Goal: Information Seeking & Learning: Learn about a topic

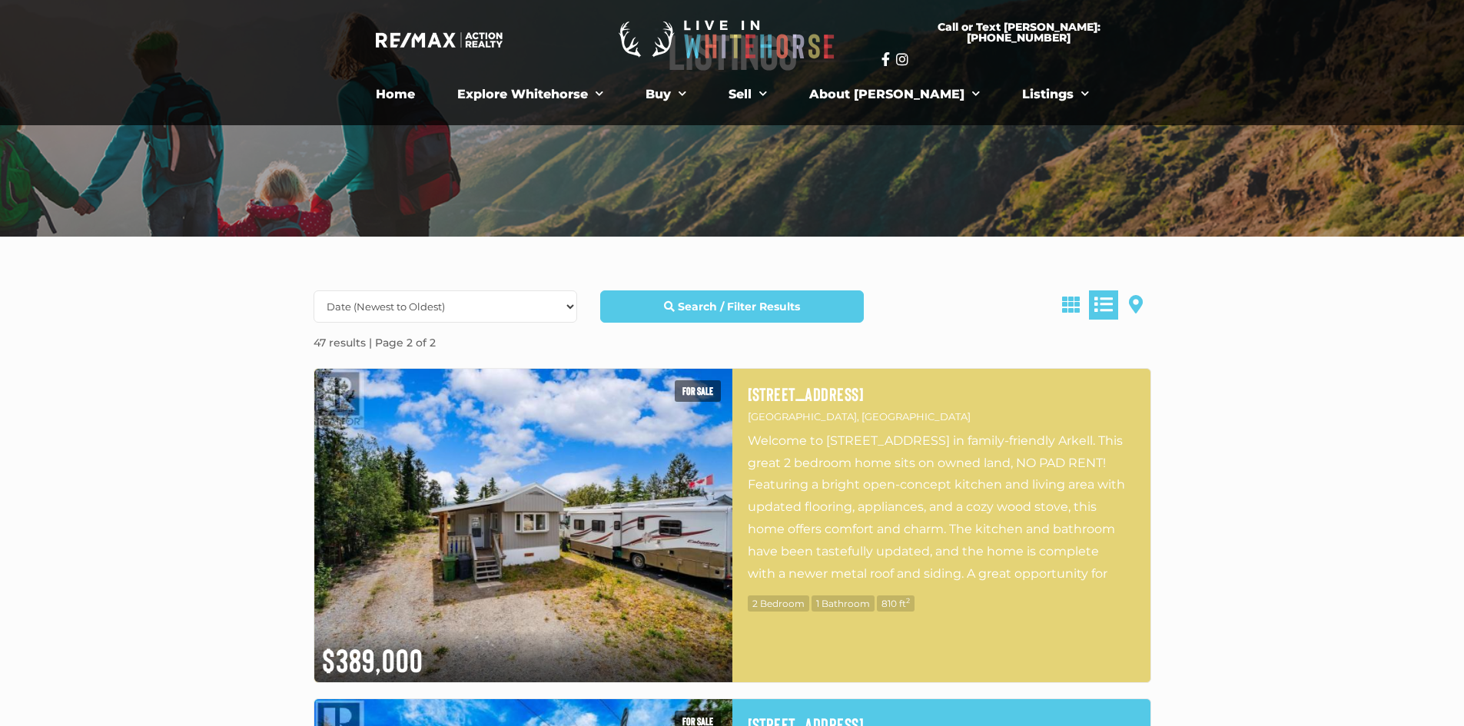
scroll to position [154, 0]
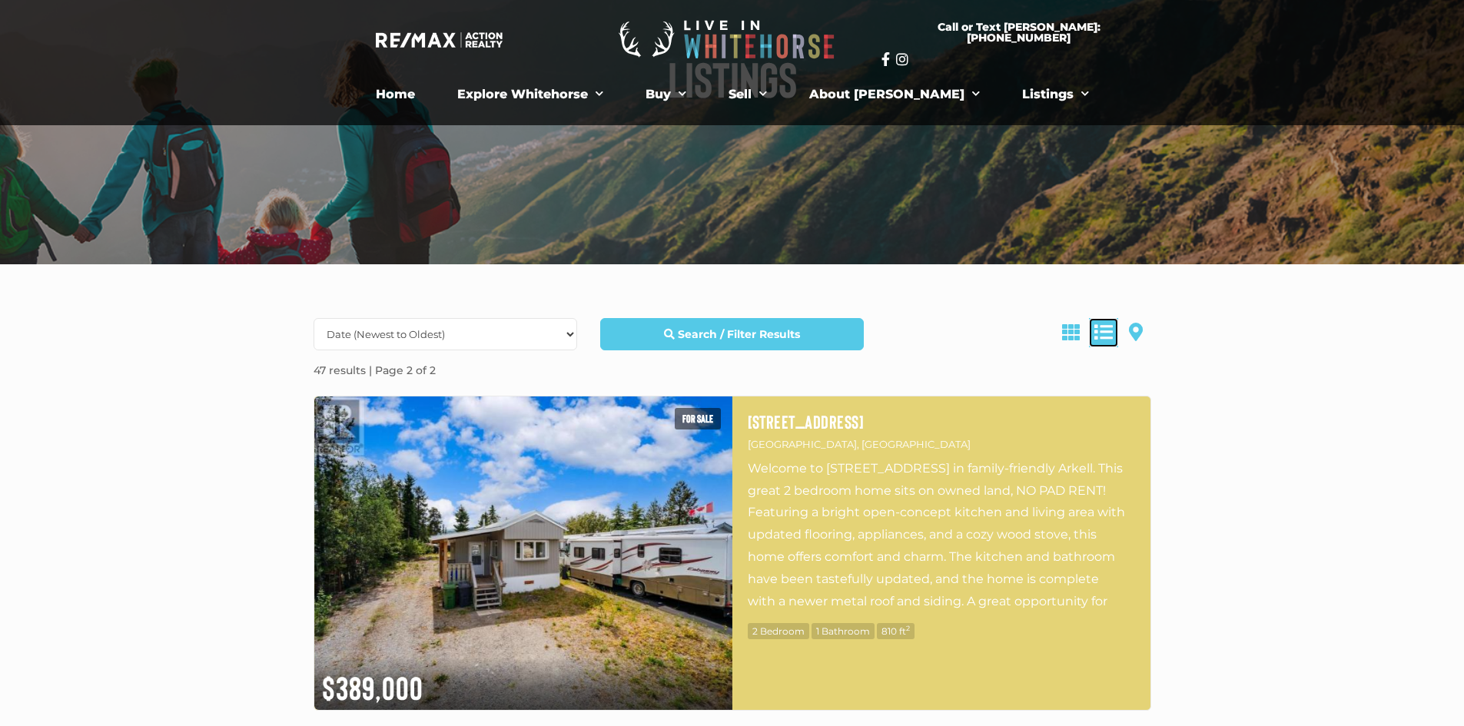
click at [1100, 344] on link at bounding box center [1103, 332] width 29 height 29
click at [1067, 336] on span at bounding box center [1071, 332] width 18 height 18
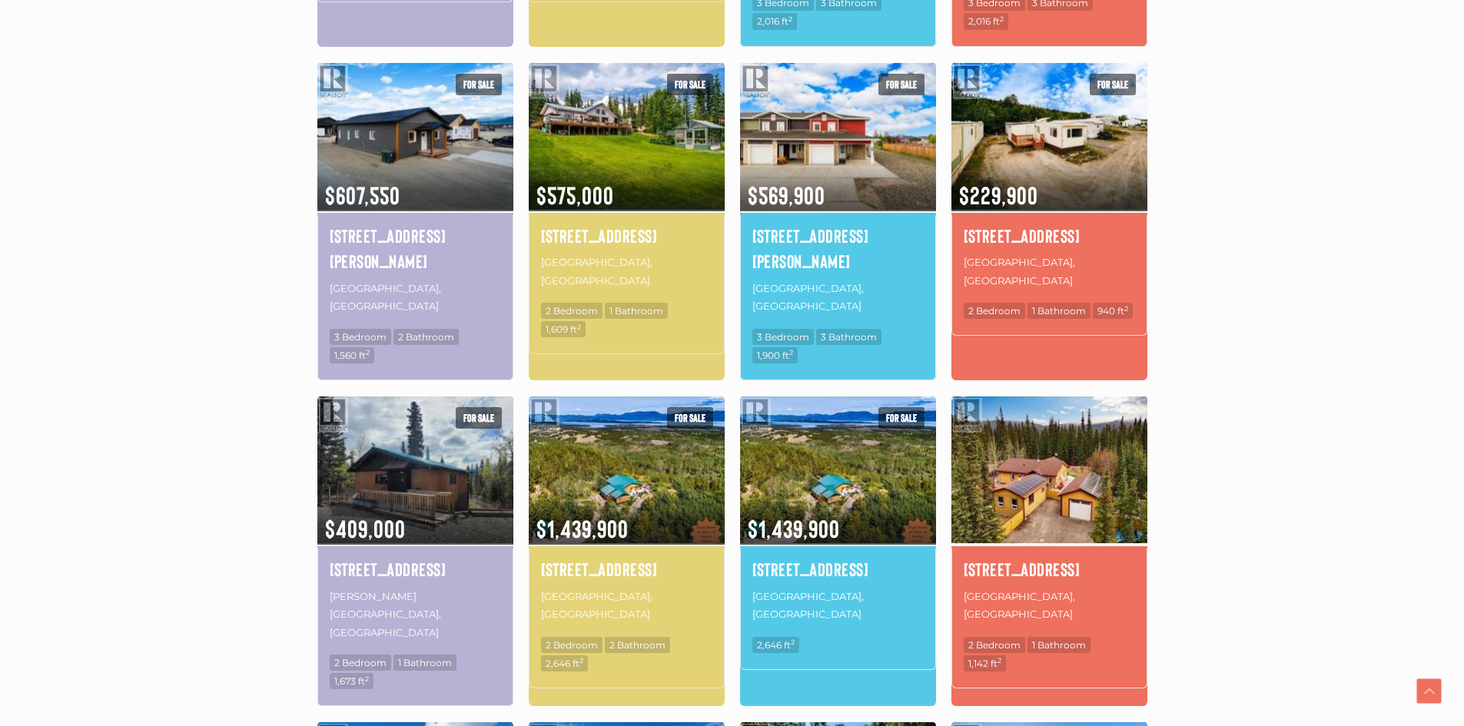
scroll to position [845, 0]
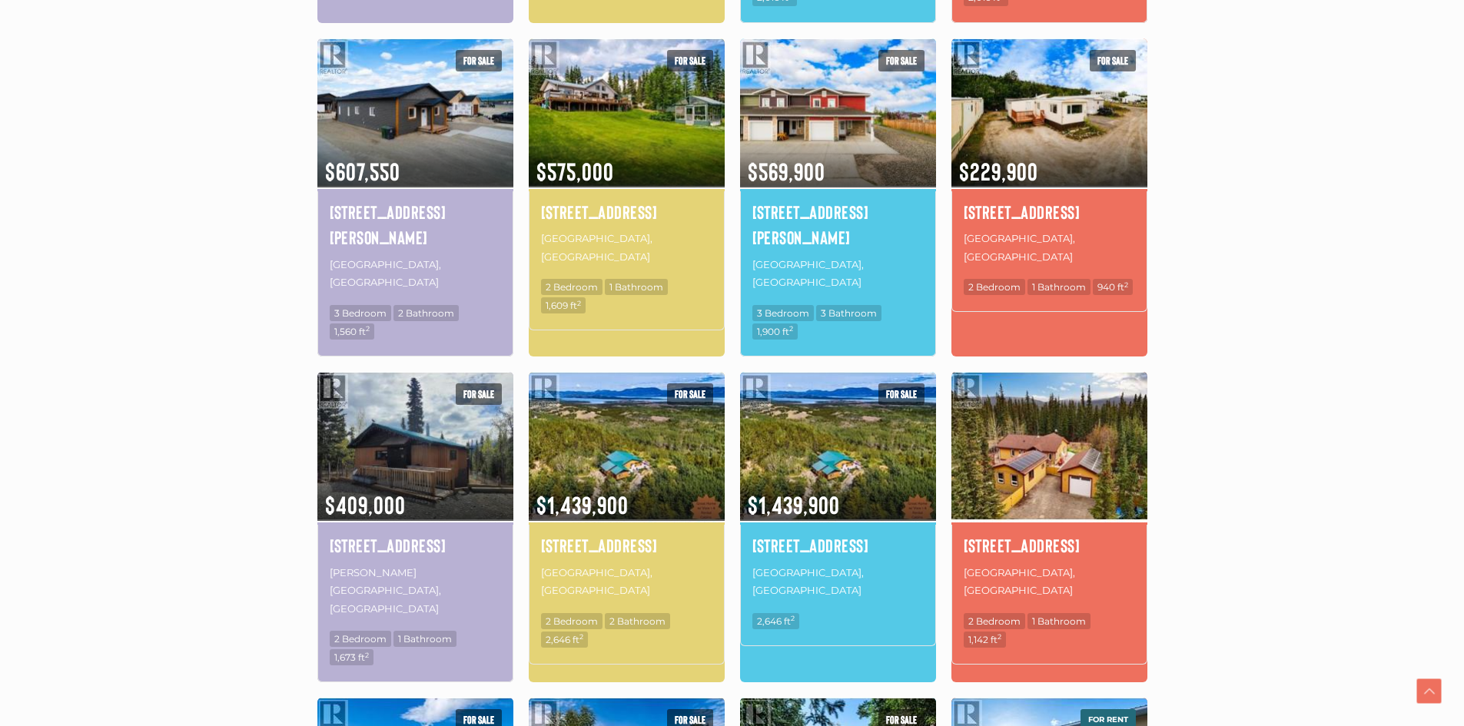
click at [1074, 417] on img at bounding box center [1049, 446] width 196 height 153
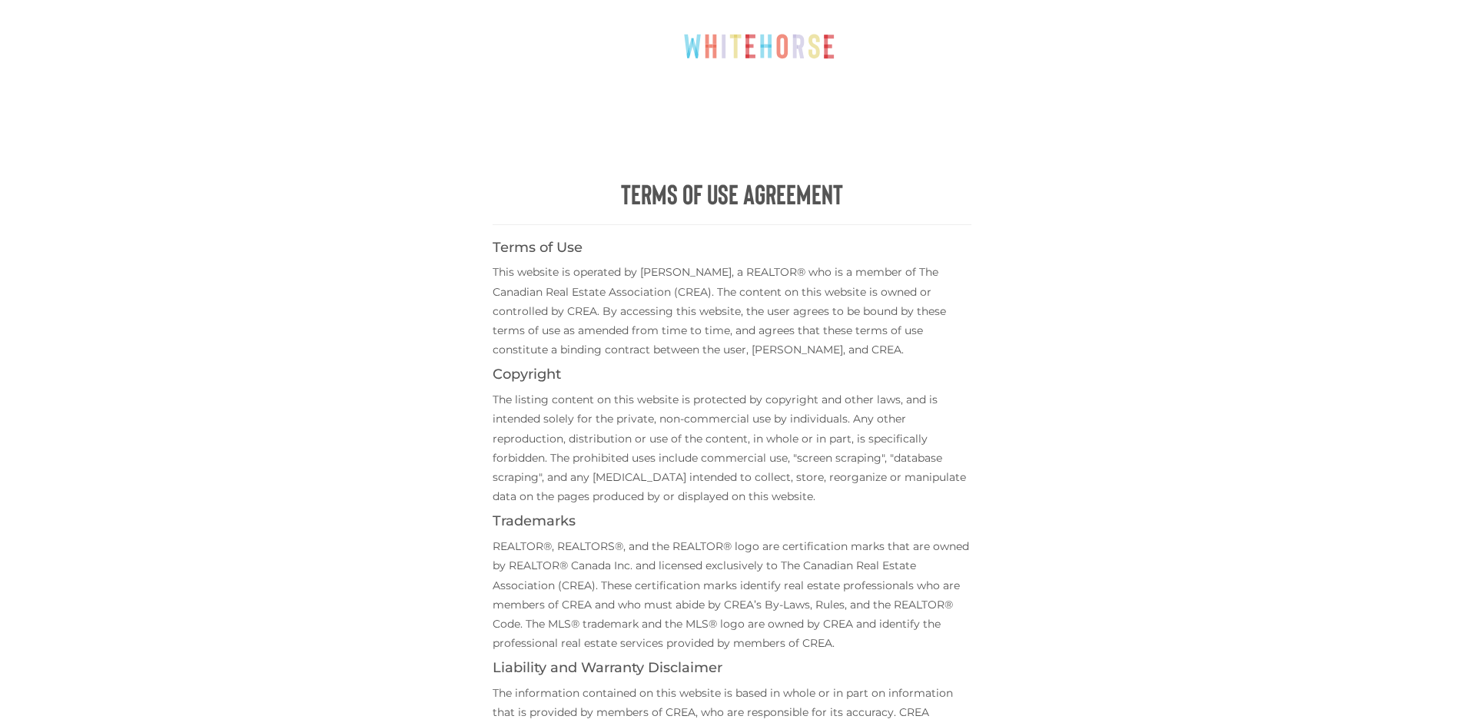
click at [1075, 413] on div "Terms of Use Agreement Terms of Use This website is operated by Scott Sauer, a …" at bounding box center [732, 484] width 753 height 968
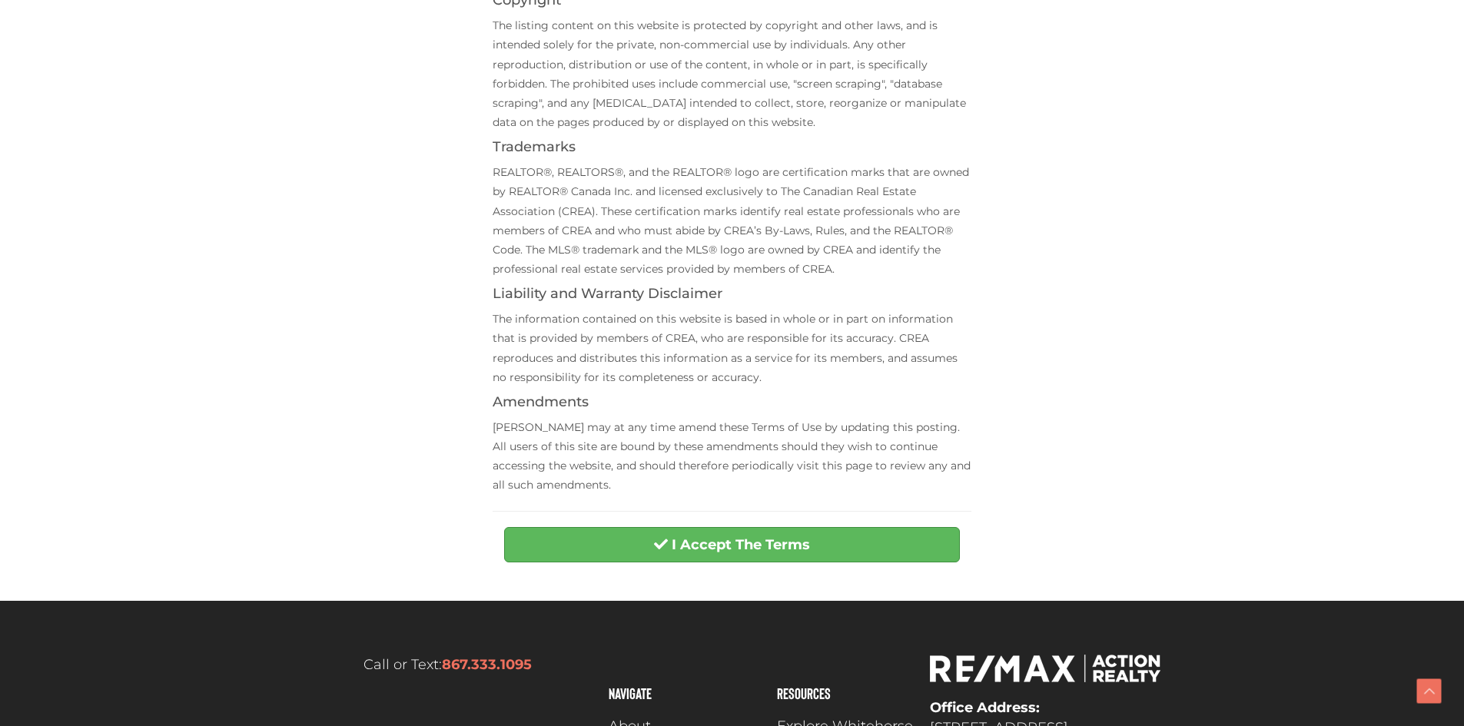
scroll to position [538, 0]
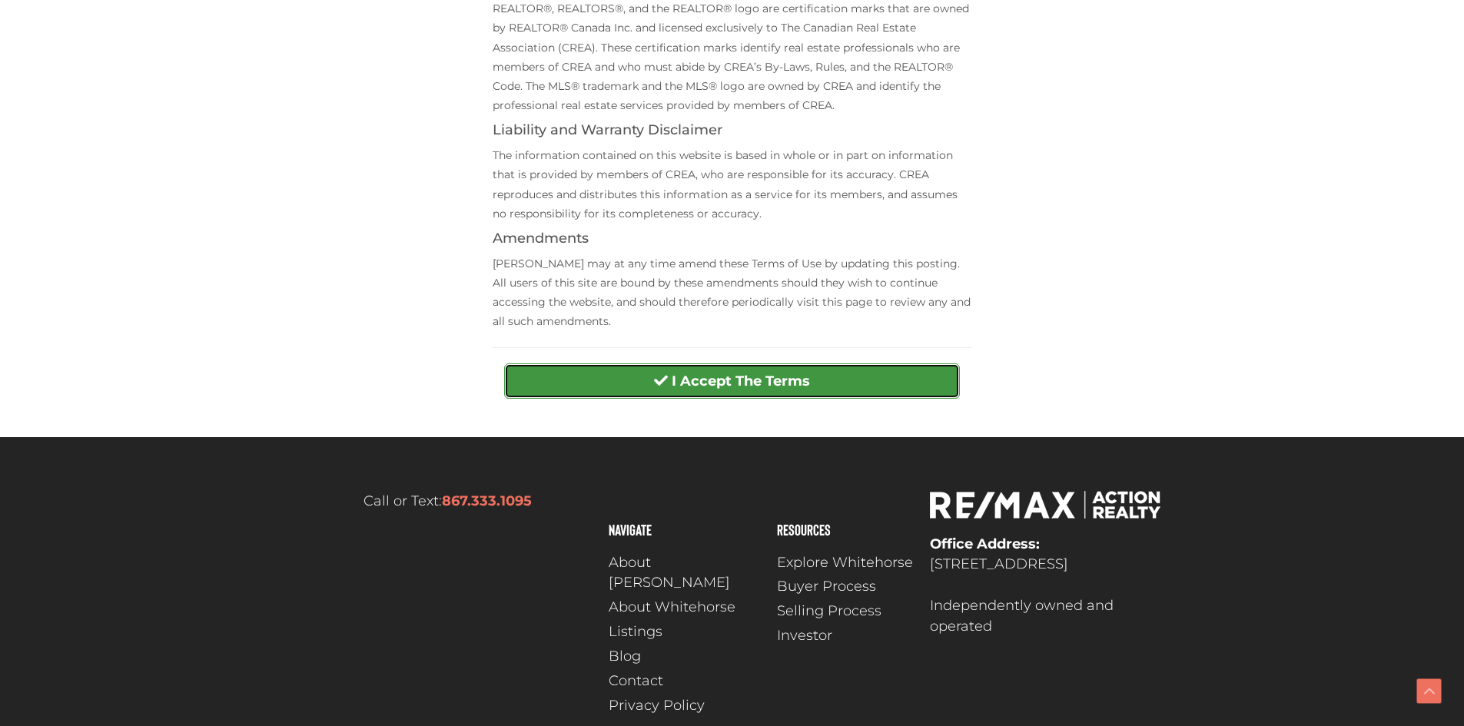
click at [793, 388] on strong "I Accept The Terms" at bounding box center [741, 381] width 138 height 17
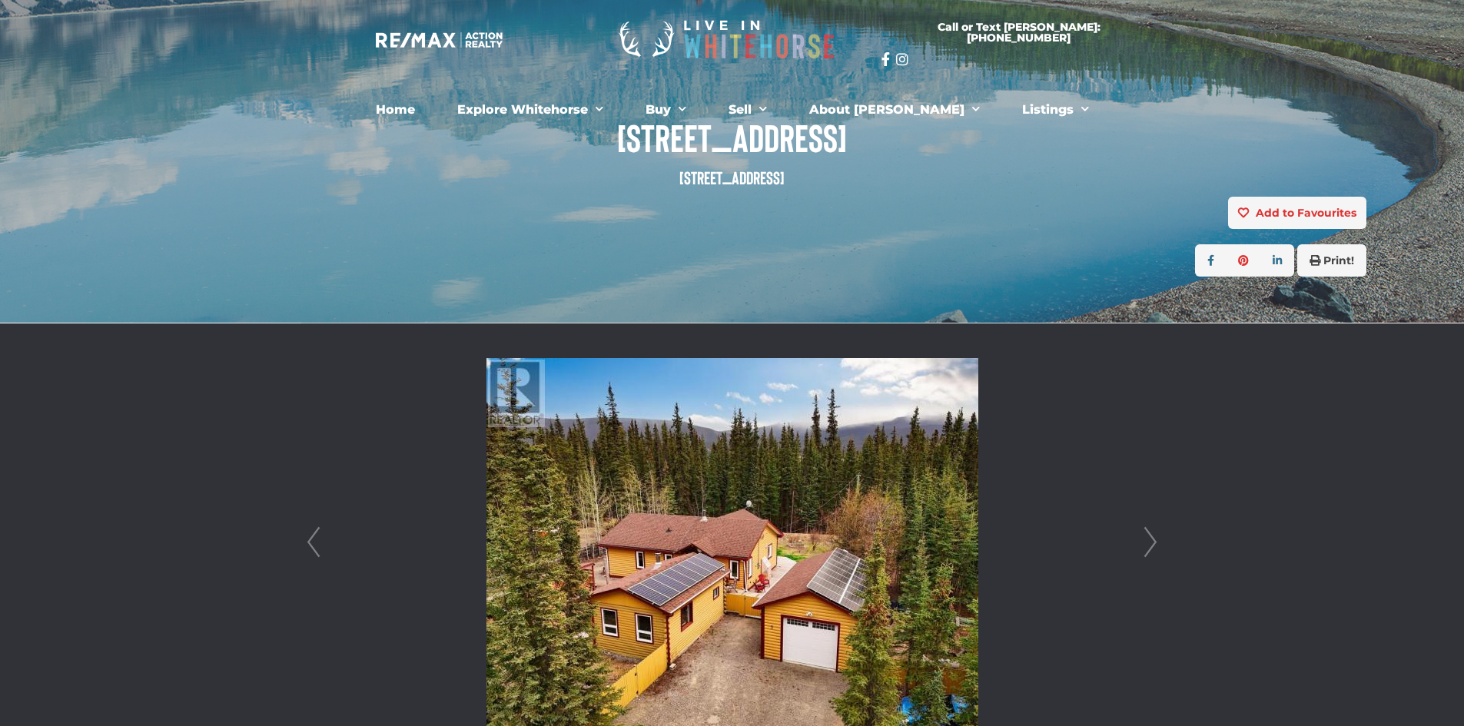
scroll to position [384, 0]
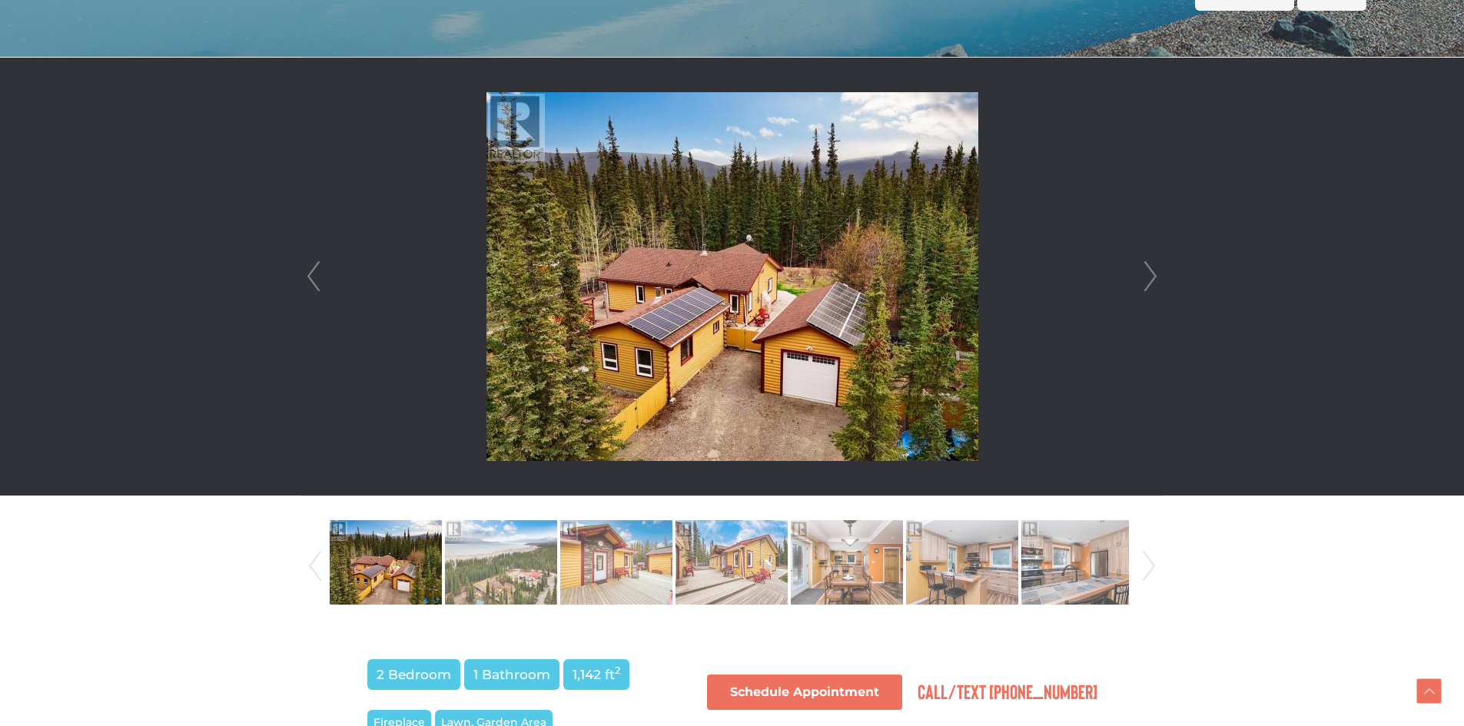
click at [1147, 275] on link "Next" at bounding box center [1150, 277] width 23 height 438
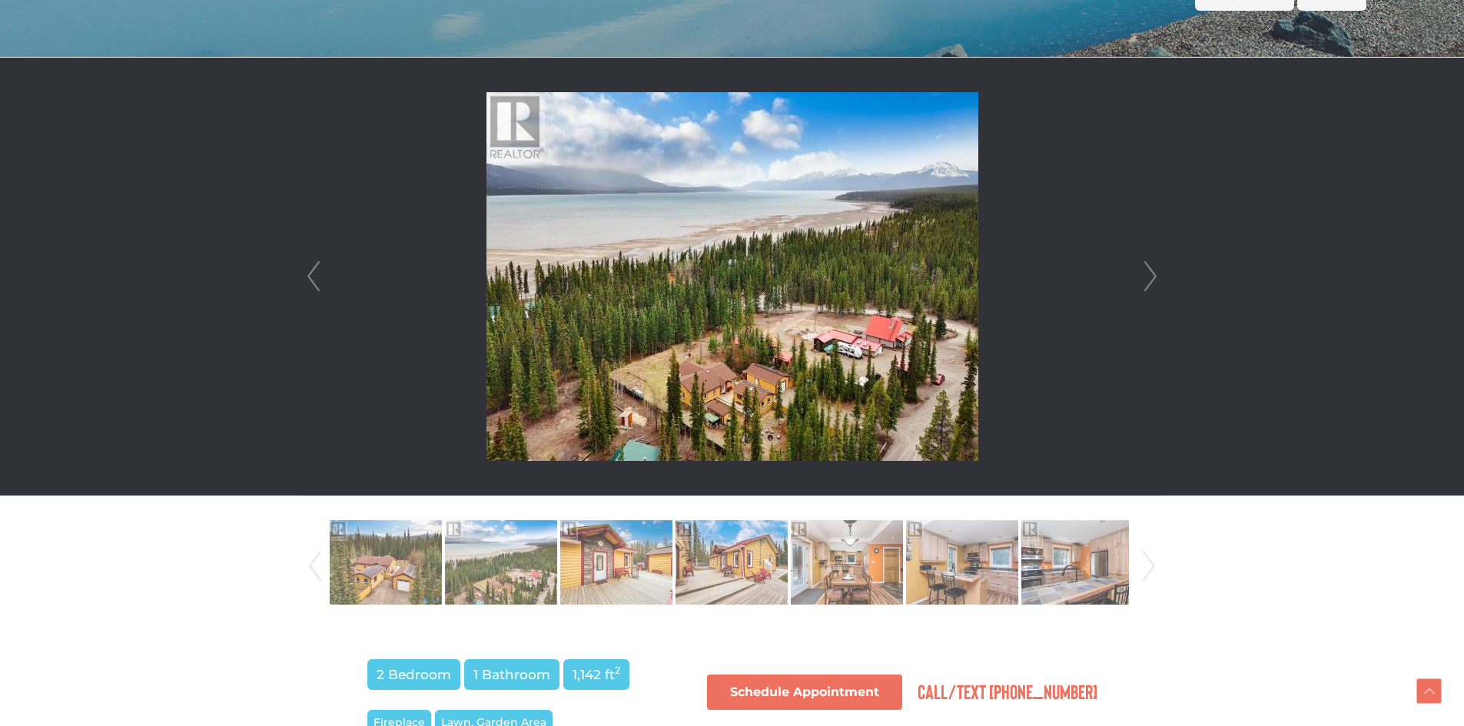
click at [1156, 272] on link "Next" at bounding box center [1150, 277] width 23 height 438
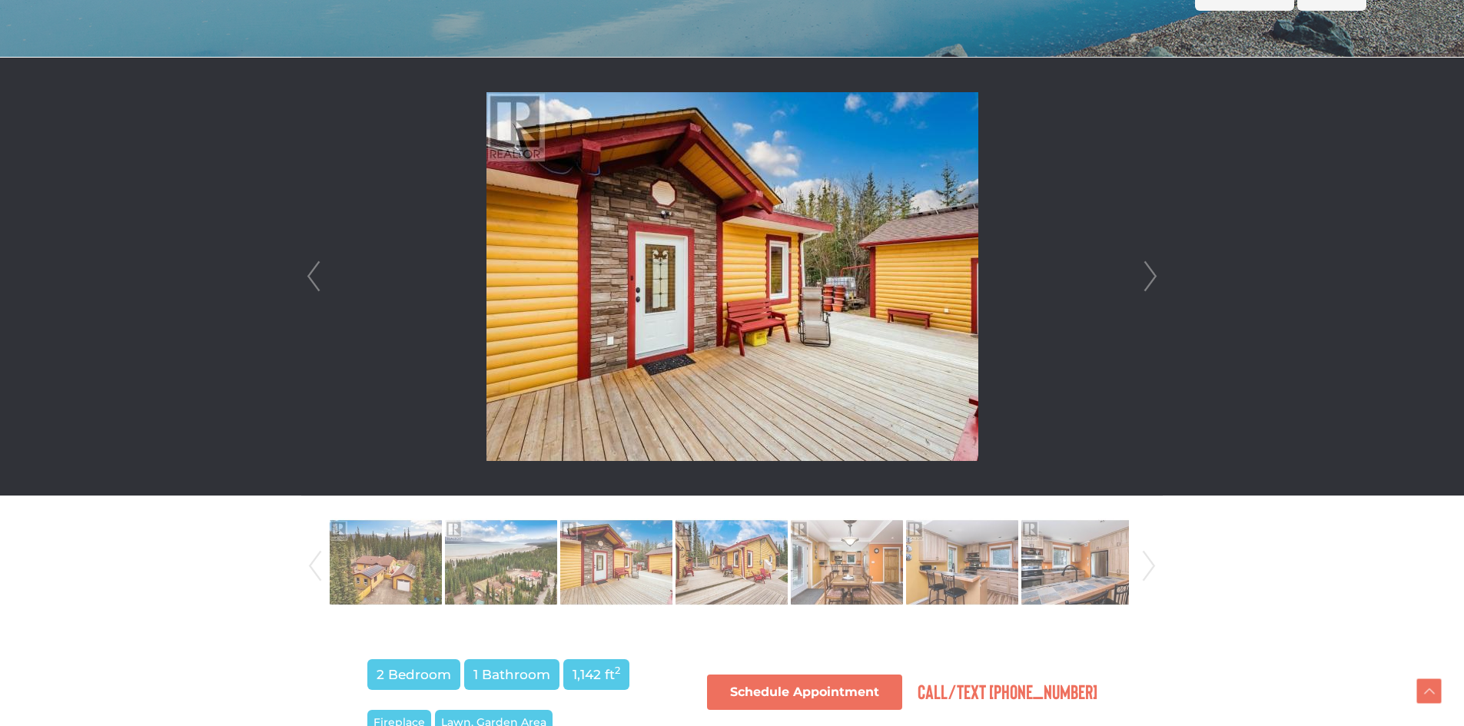
click at [1156, 272] on link "Next" at bounding box center [1150, 277] width 23 height 438
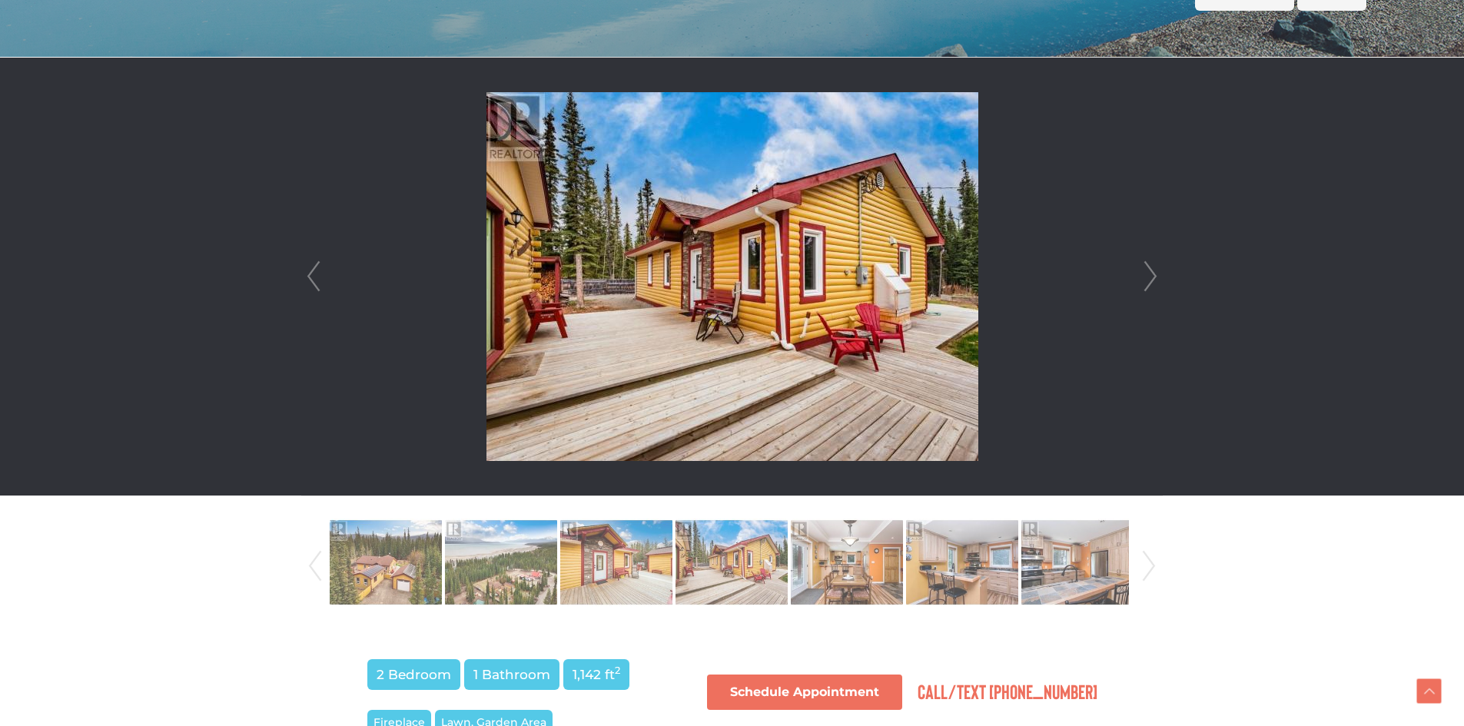
click at [1156, 272] on link "Next" at bounding box center [1150, 277] width 23 height 438
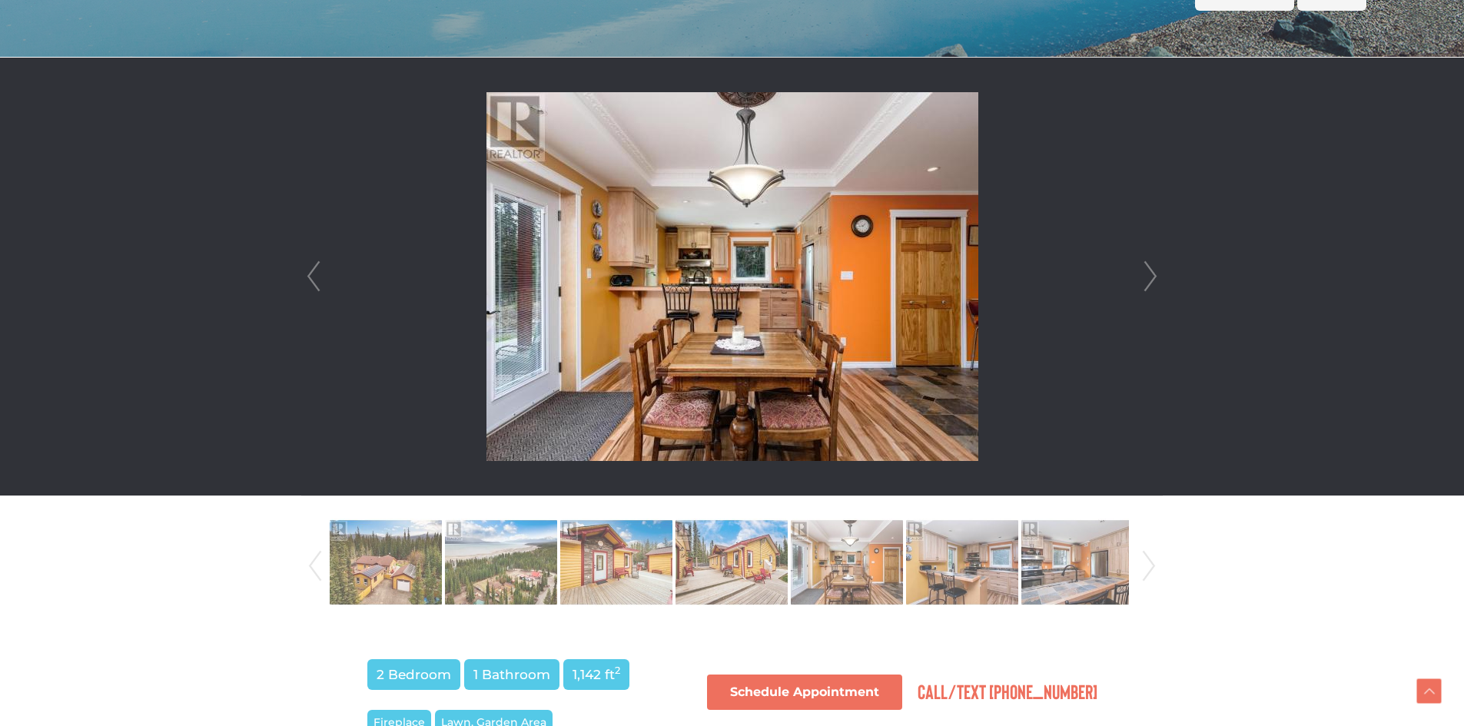
click at [1156, 272] on link "Next" at bounding box center [1150, 277] width 23 height 438
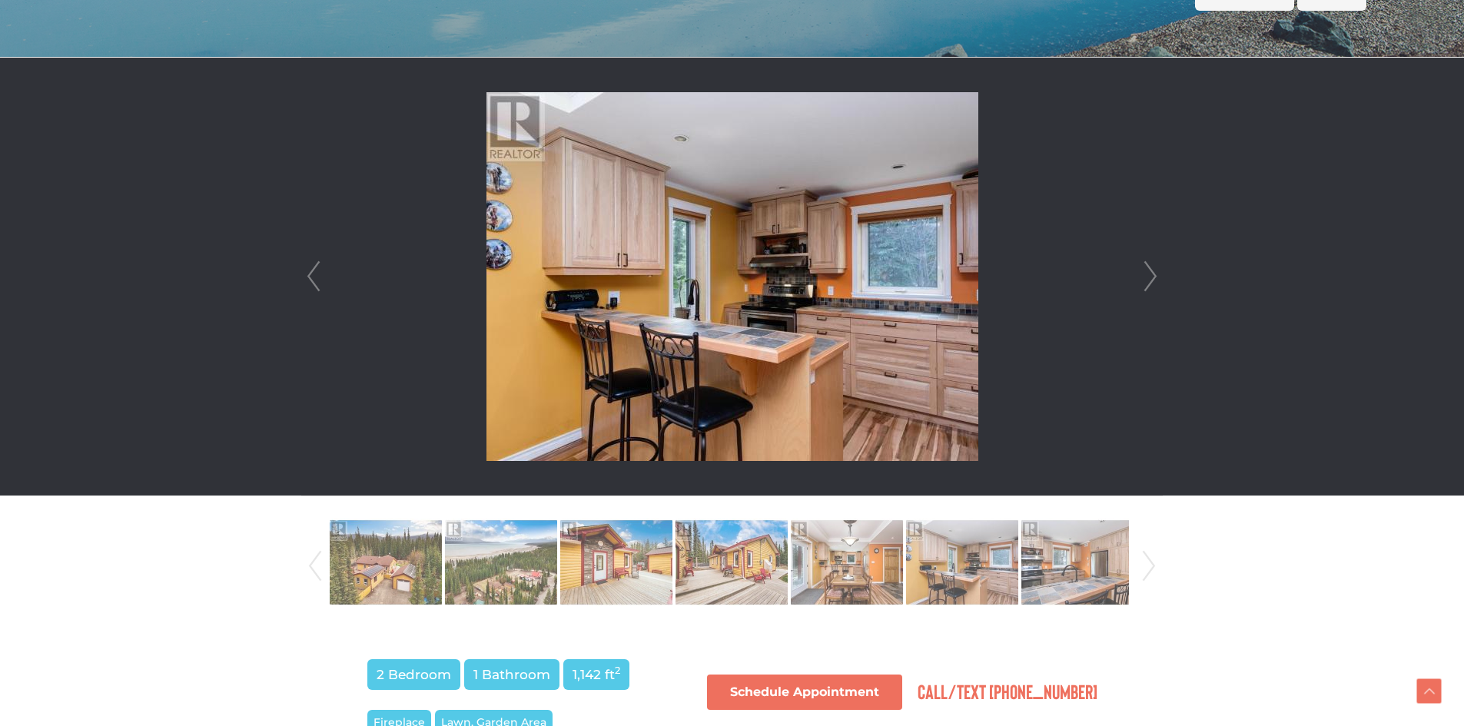
click at [1156, 272] on link "Next" at bounding box center [1150, 277] width 23 height 438
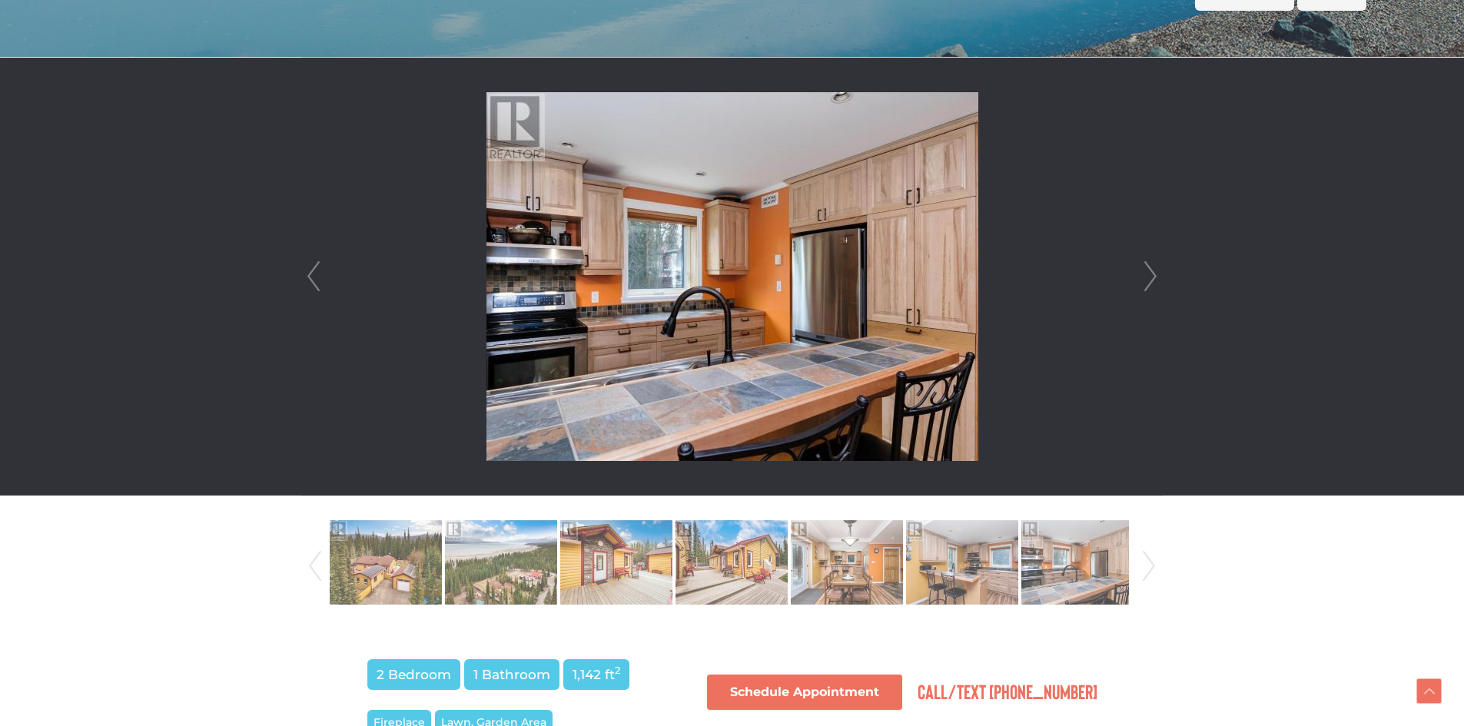
click at [1156, 272] on link "Next" at bounding box center [1150, 277] width 23 height 438
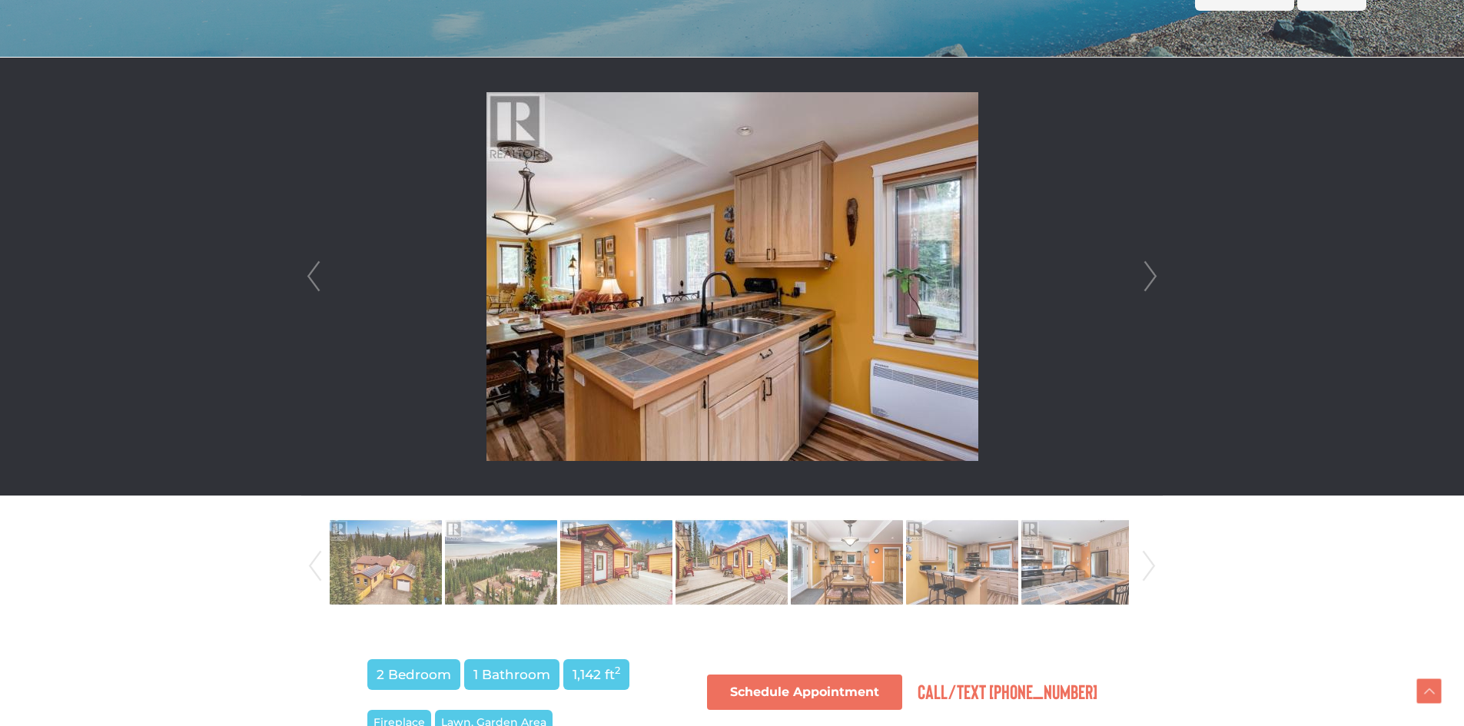
click at [1156, 272] on link "Next" at bounding box center [1150, 277] width 23 height 438
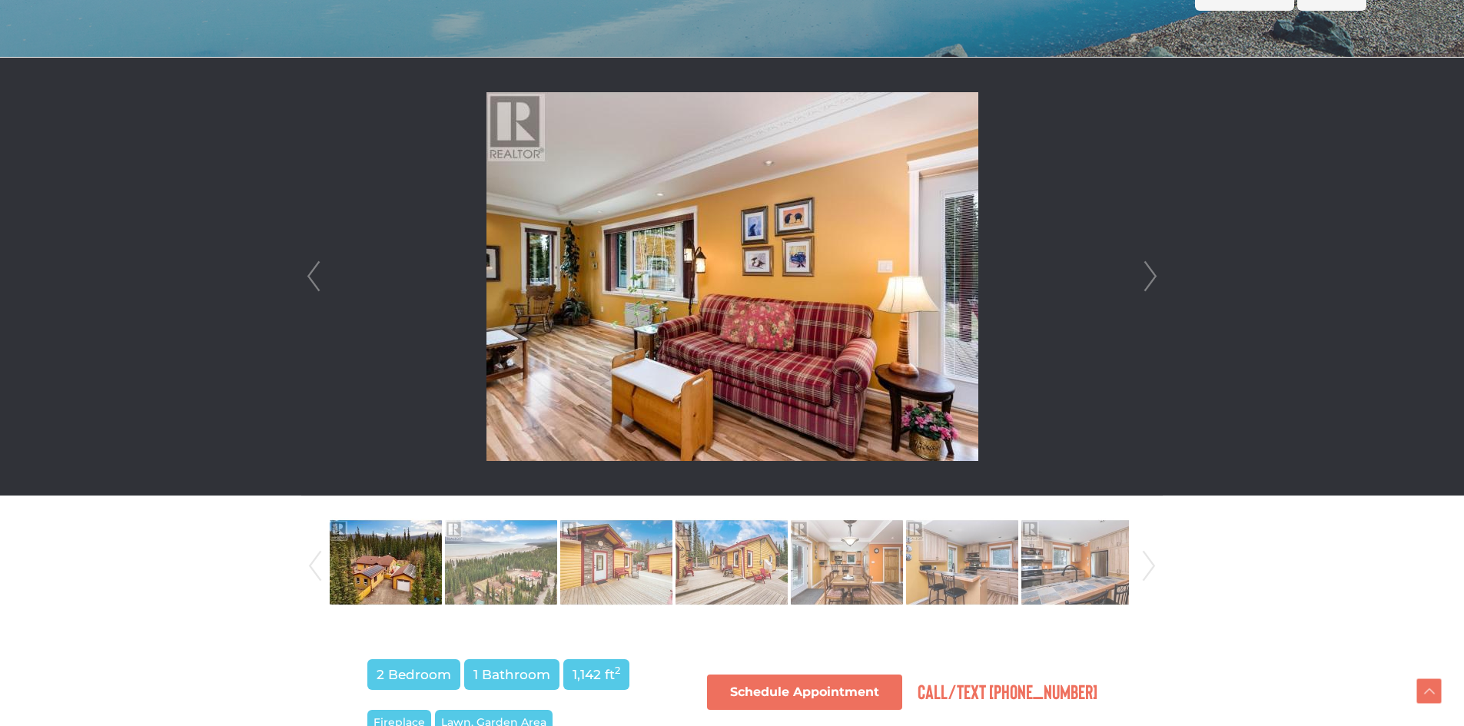
click at [1156, 272] on link "Next" at bounding box center [1150, 277] width 23 height 438
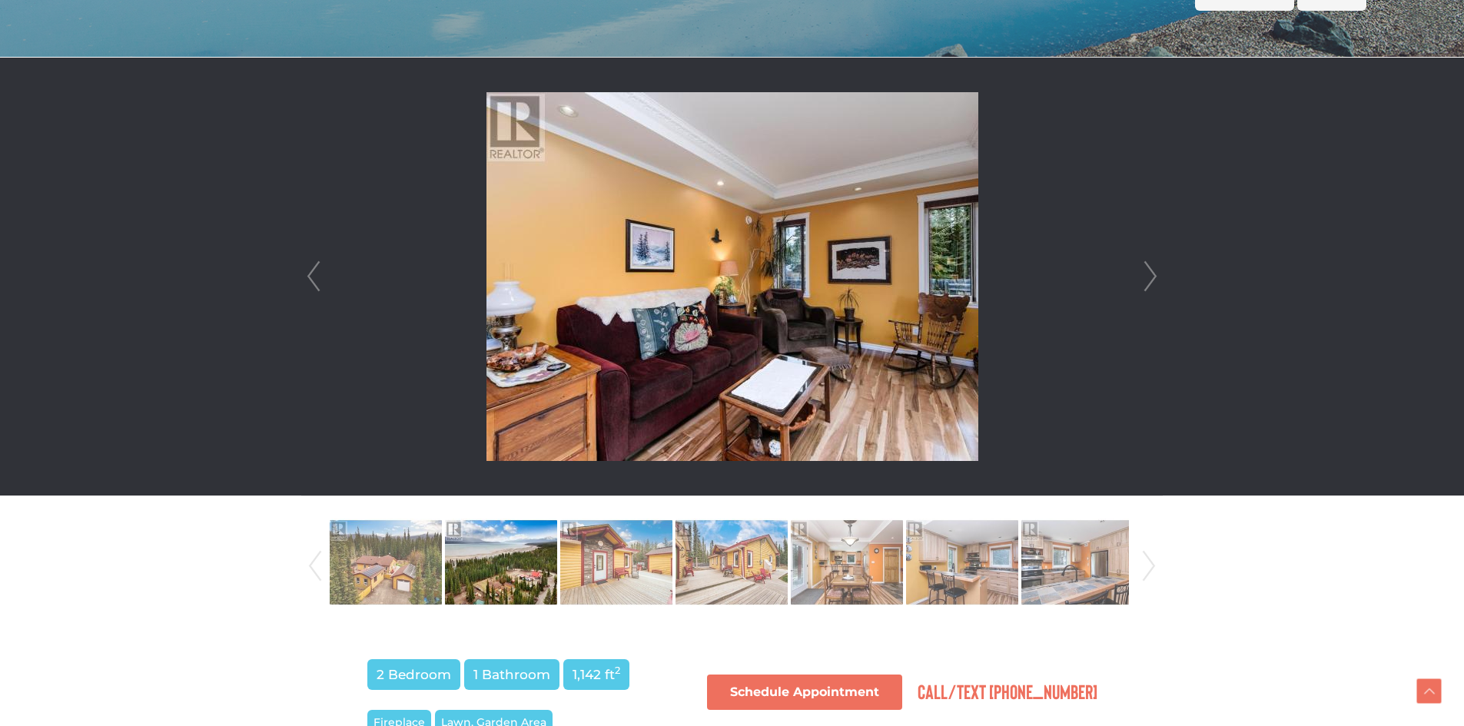
click at [1156, 272] on link "Next" at bounding box center [1150, 277] width 23 height 438
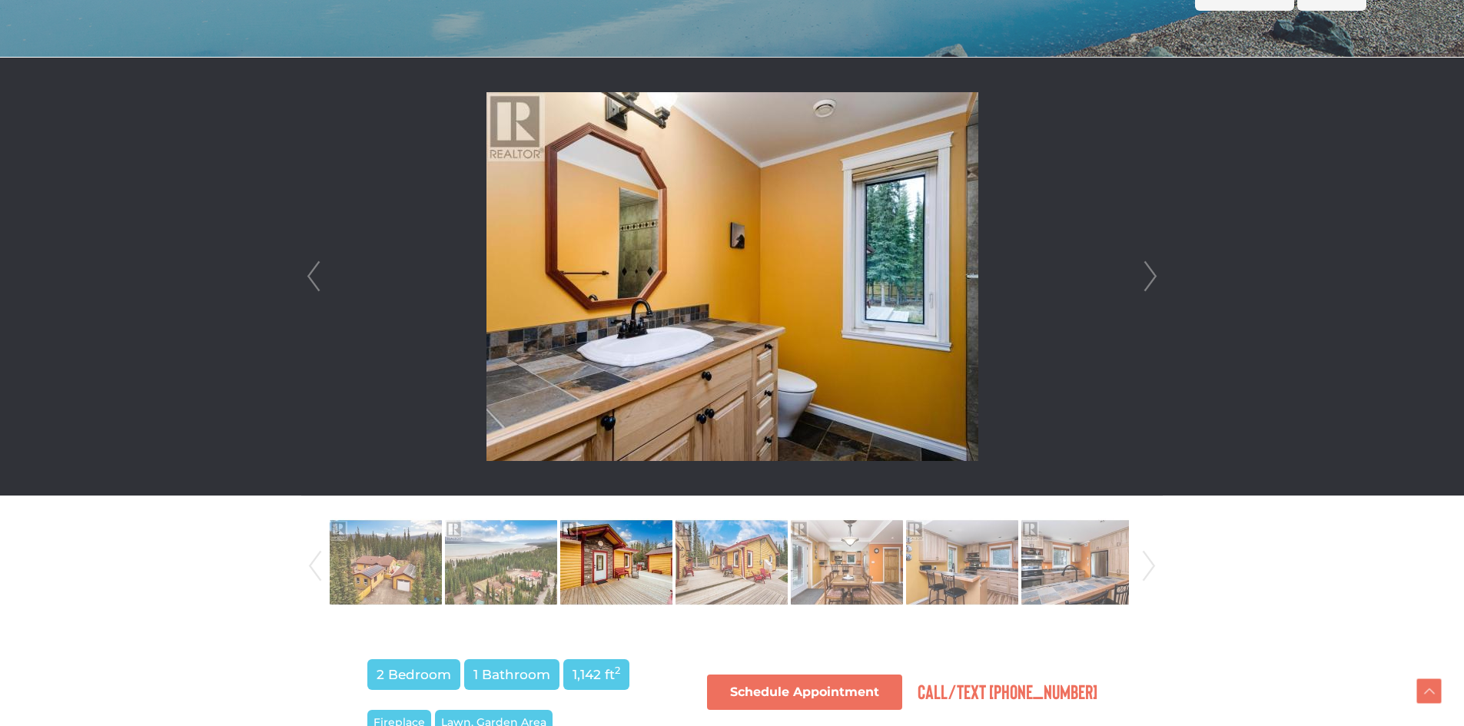
click at [1156, 272] on link "Next" at bounding box center [1150, 277] width 23 height 438
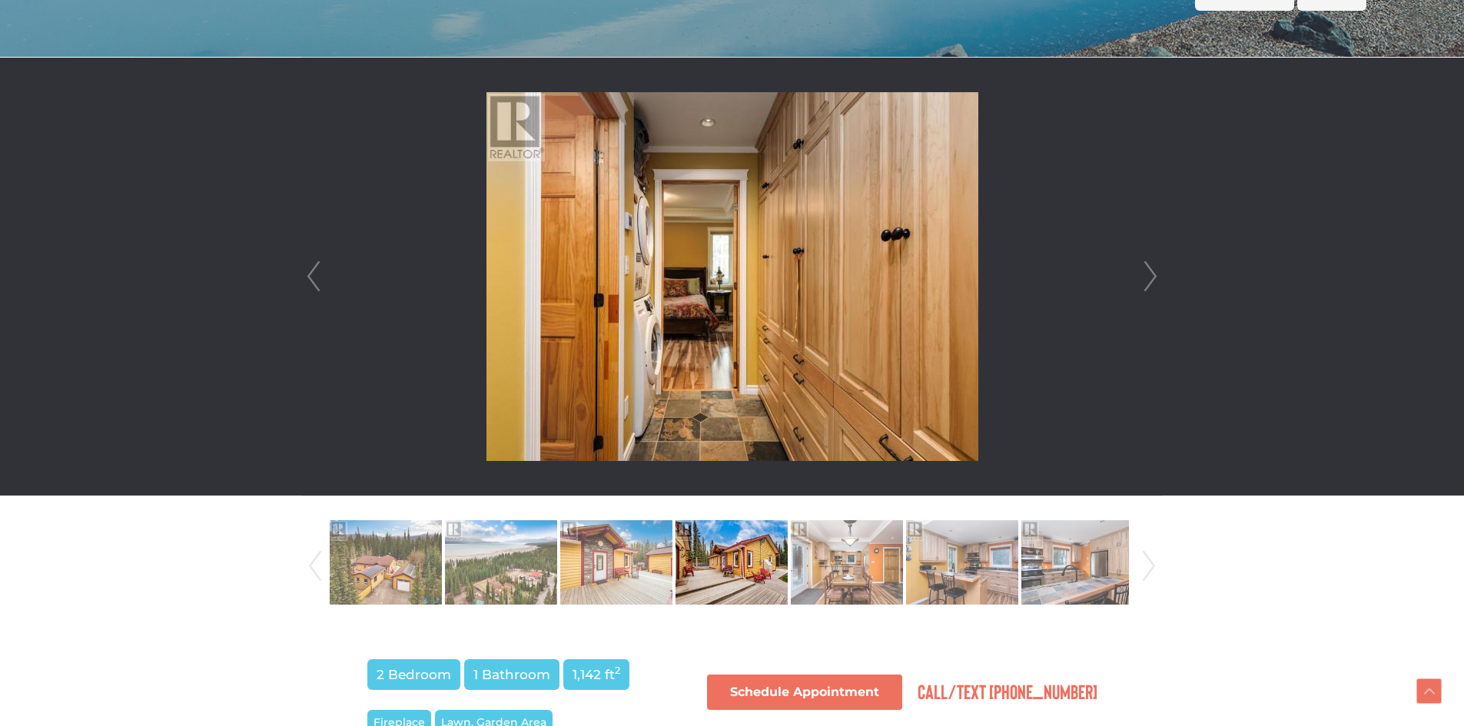
click at [1156, 272] on link "Next" at bounding box center [1150, 277] width 23 height 438
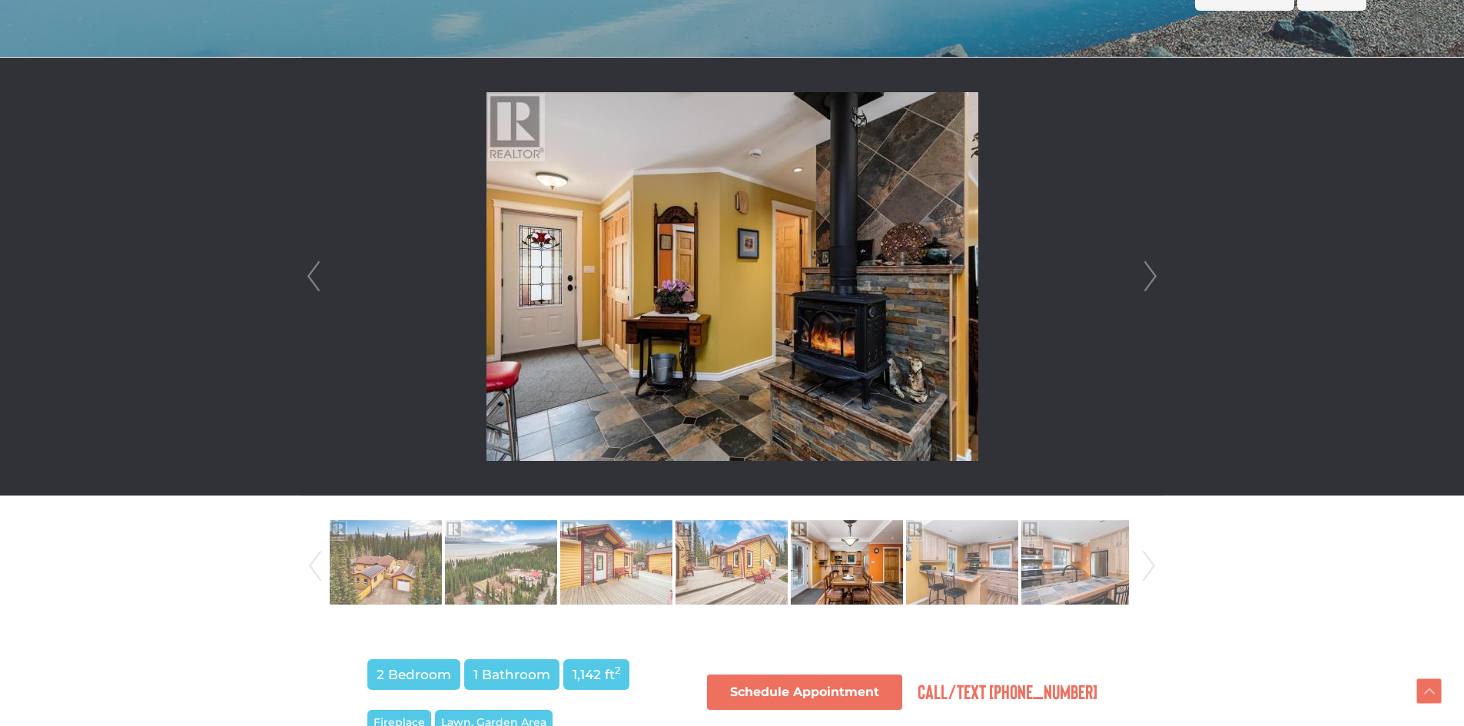
click at [1156, 272] on link "Next" at bounding box center [1150, 277] width 23 height 438
click at [1154, 563] on link "Next" at bounding box center [1148, 566] width 23 height 105
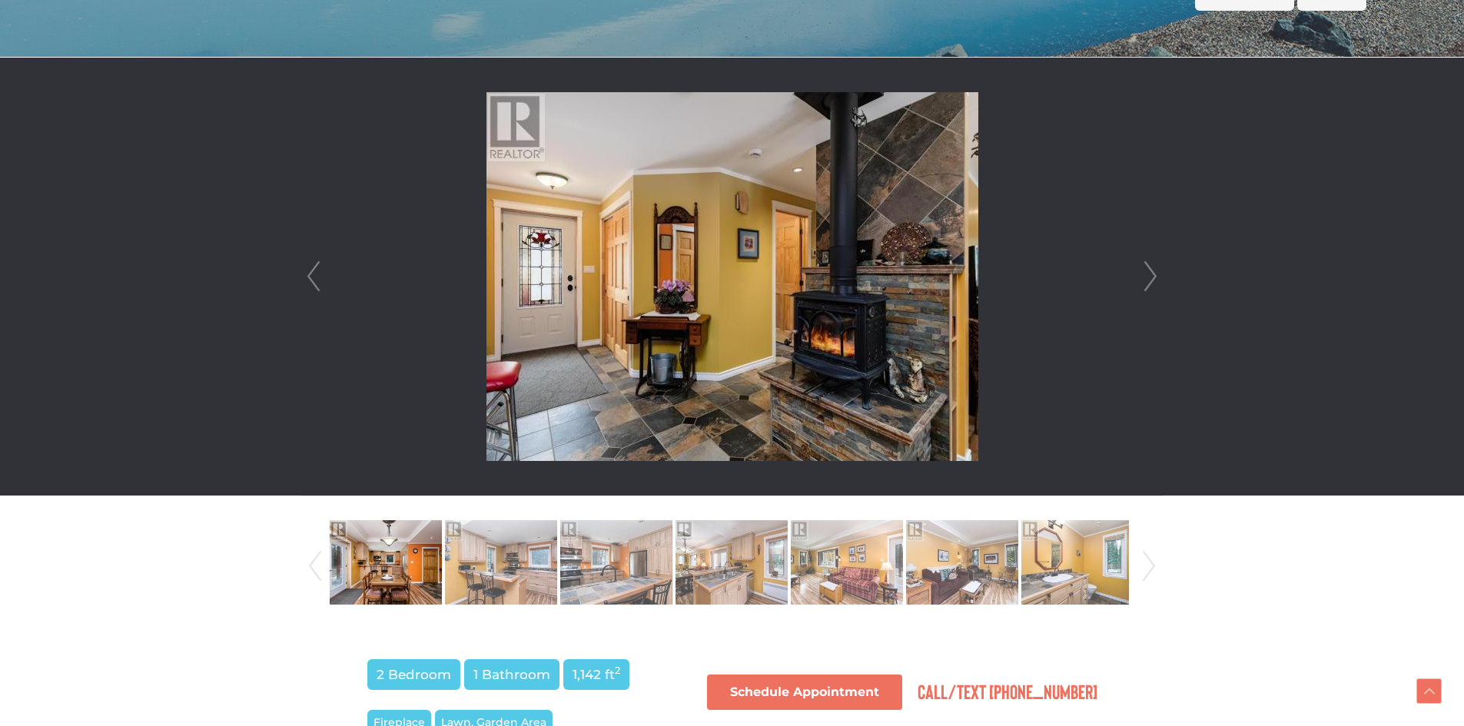
click at [1154, 563] on link "Next" at bounding box center [1148, 566] width 23 height 105
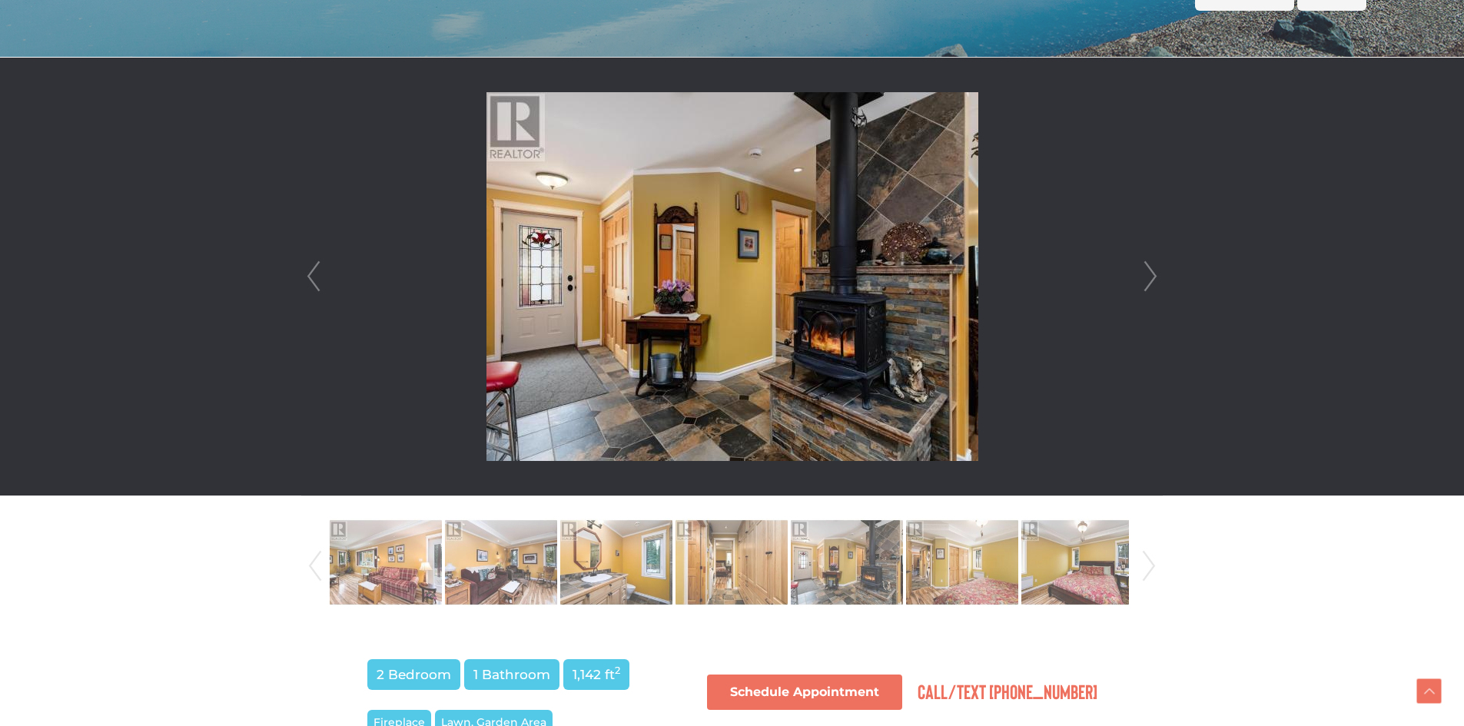
click at [1154, 563] on link "Next" at bounding box center [1148, 566] width 23 height 105
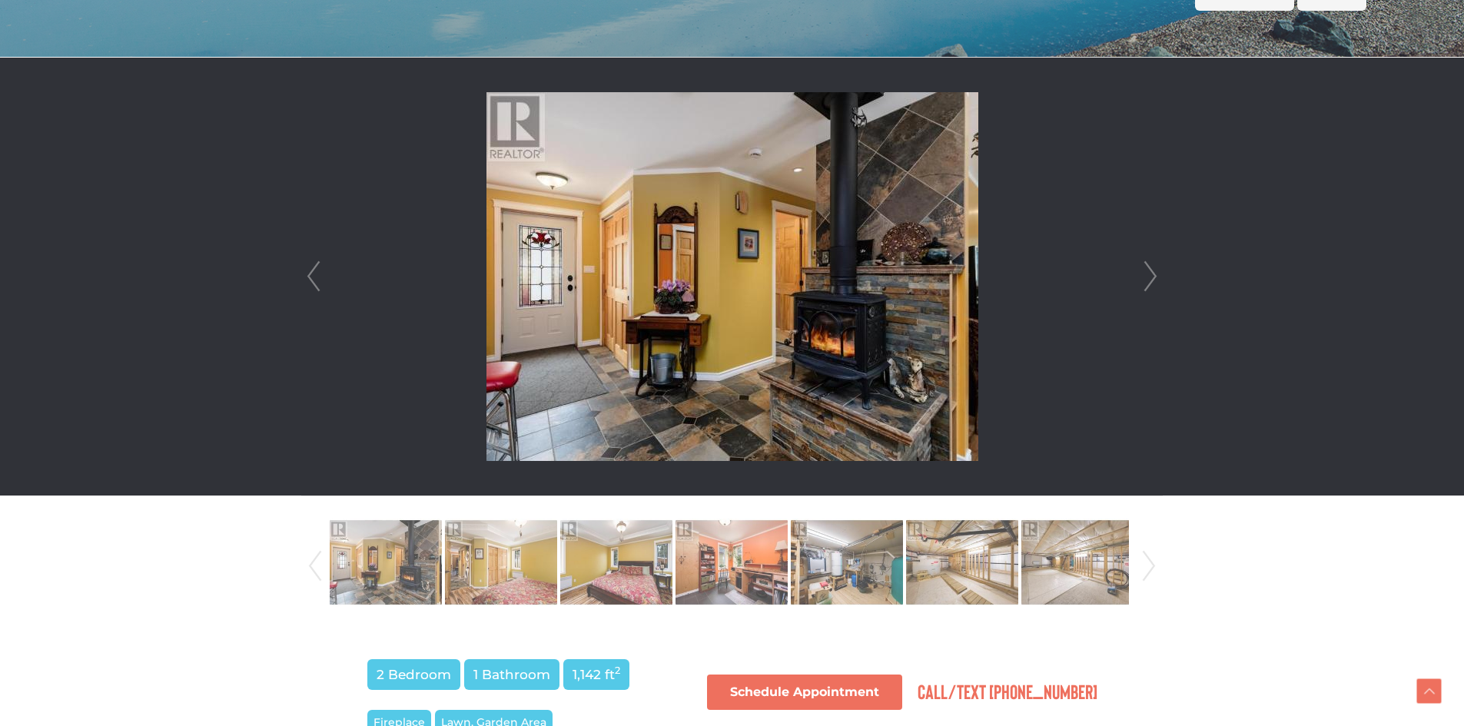
click at [1154, 563] on link "Next" at bounding box center [1148, 566] width 23 height 105
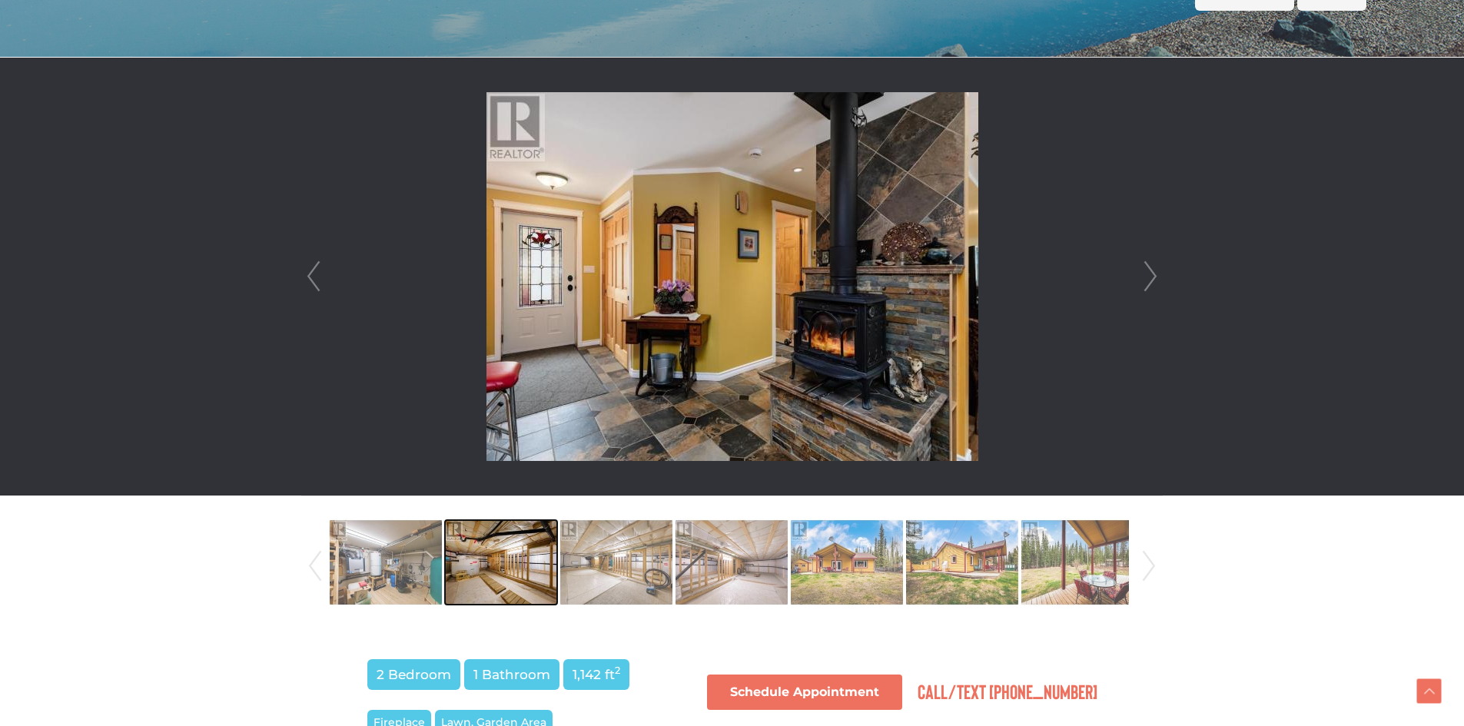
click at [502, 570] on img at bounding box center [501, 563] width 112 height 88
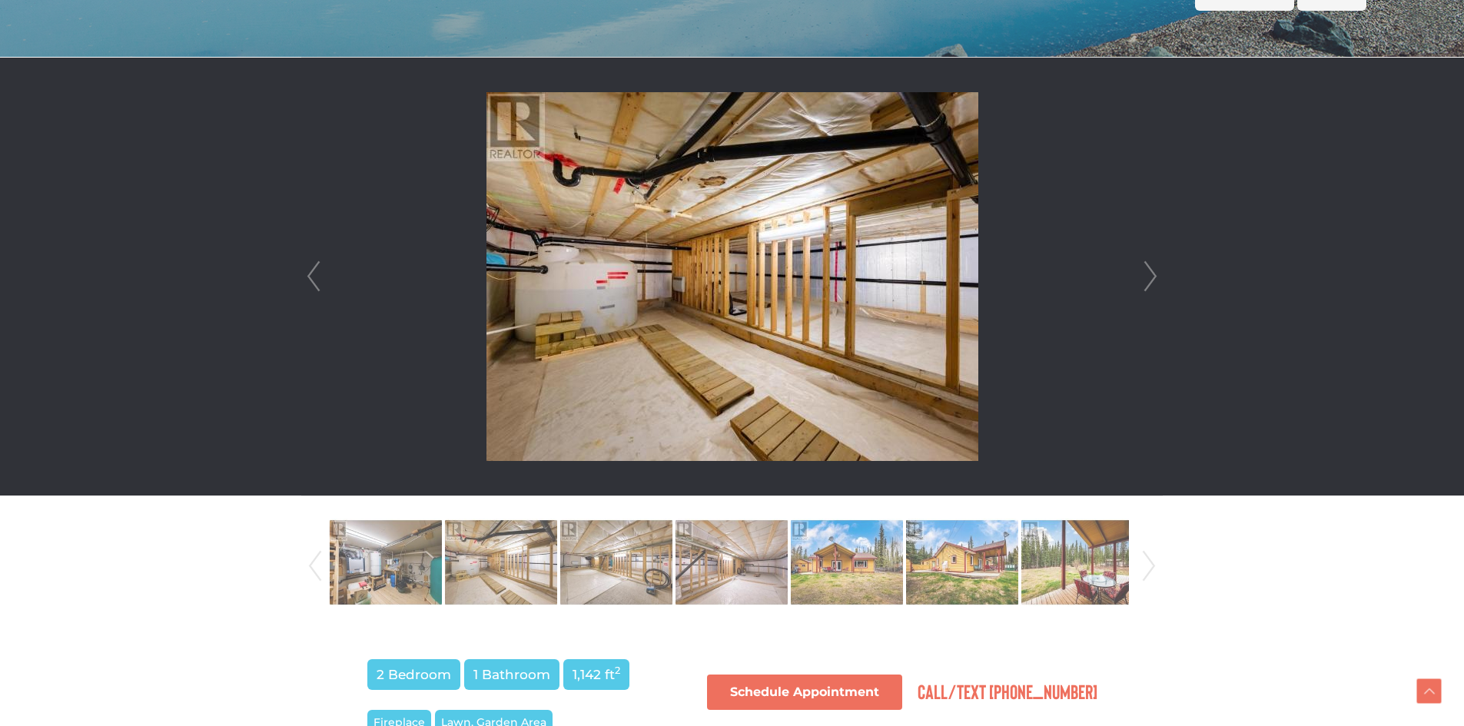
click at [1146, 282] on link "Next" at bounding box center [1150, 277] width 23 height 438
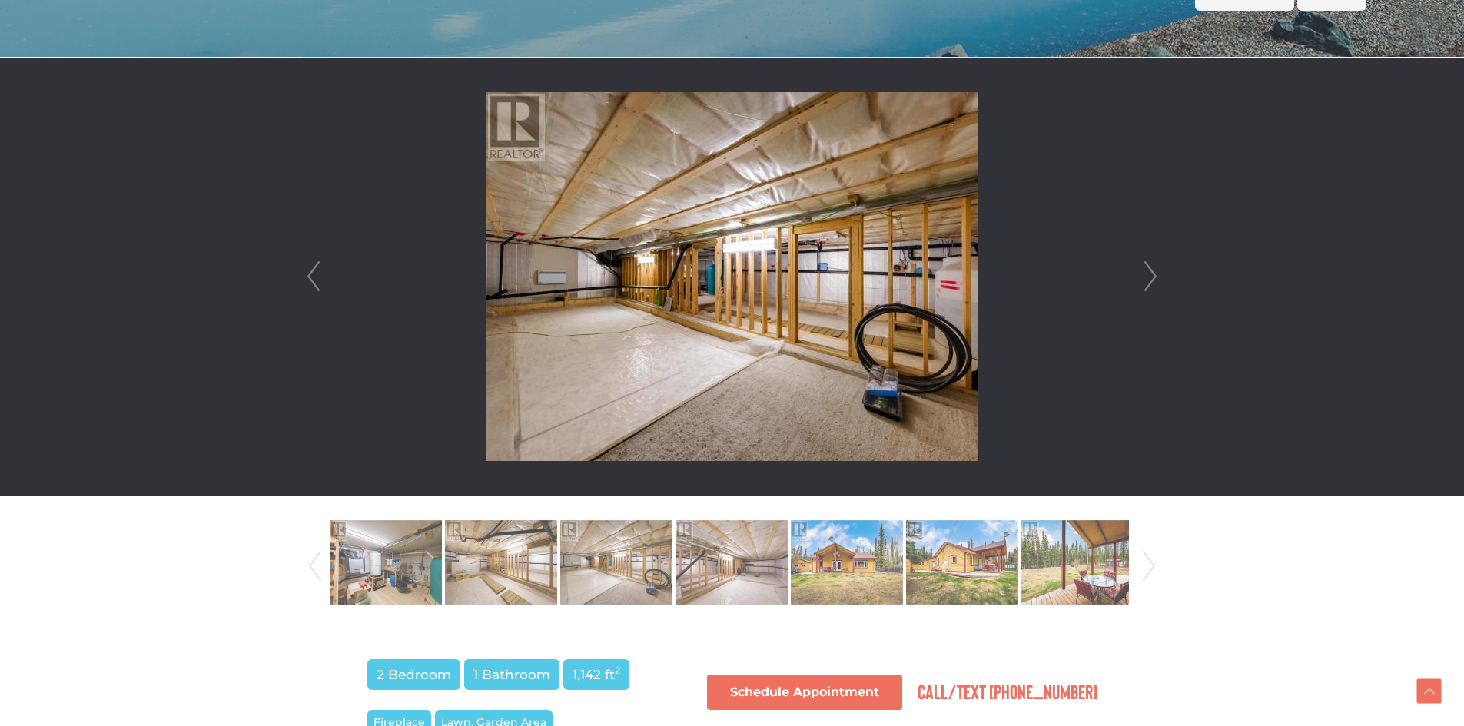
click at [1146, 282] on link "Next" at bounding box center [1150, 277] width 23 height 438
click at [1146, 280] on link "Next" at bounding box center [1150, 277] width 23 height 438
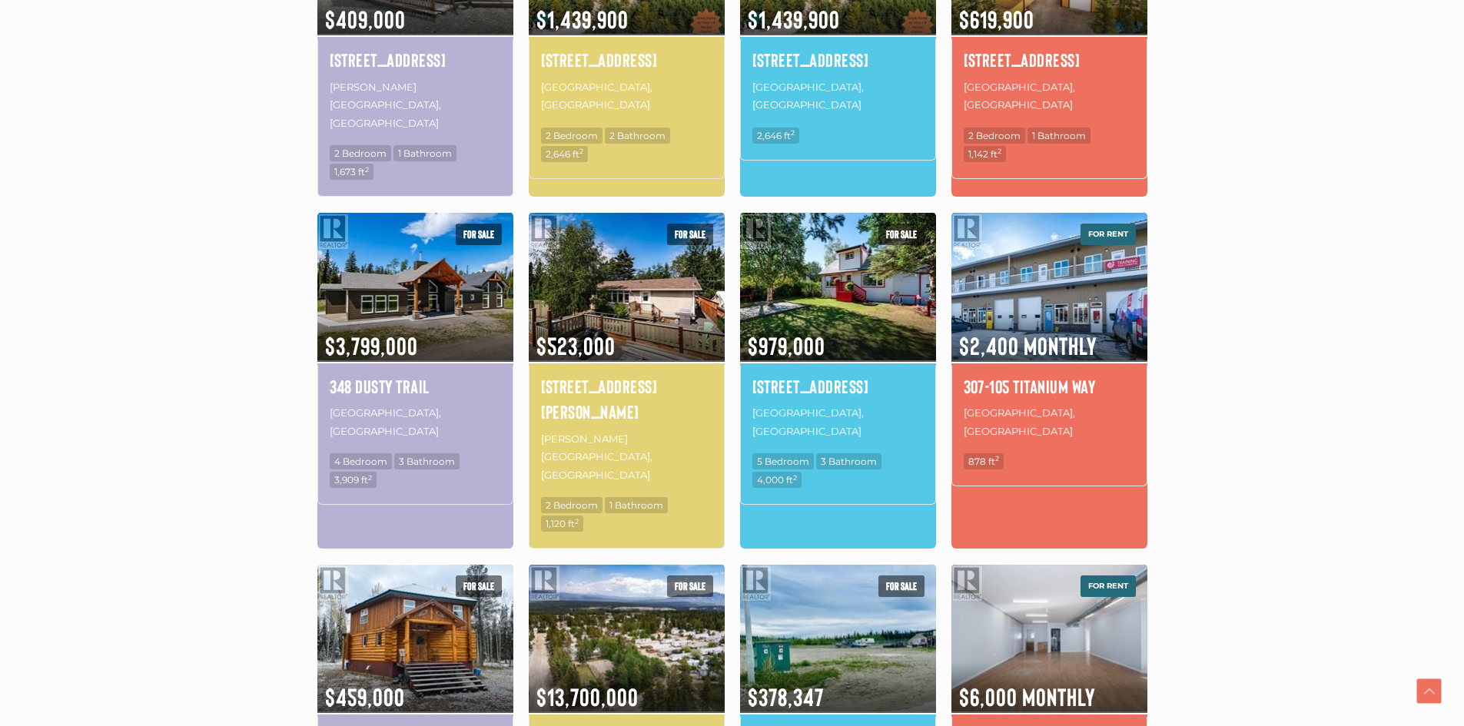
scroll to position [1460, 0]
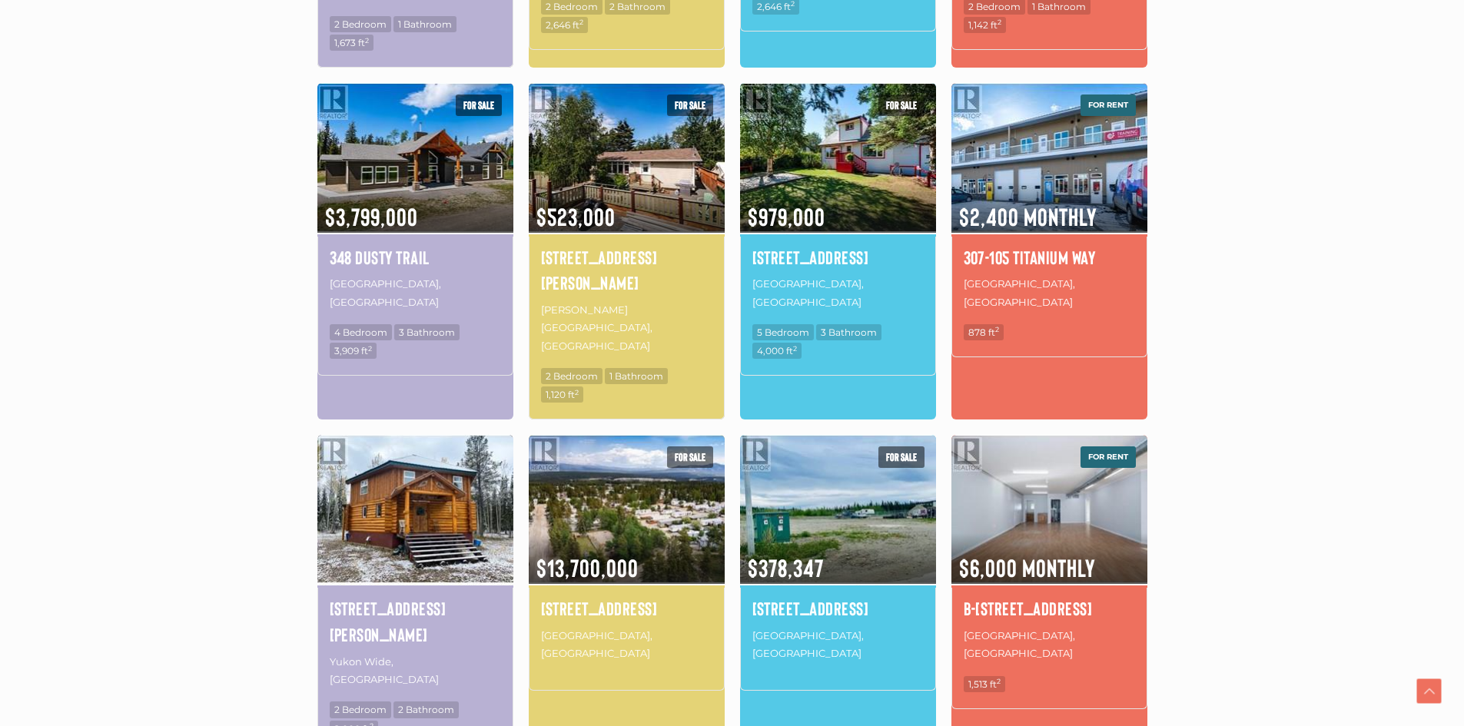
click at [379, 433] on img at bounding box center [415, 509] width 196 height 153
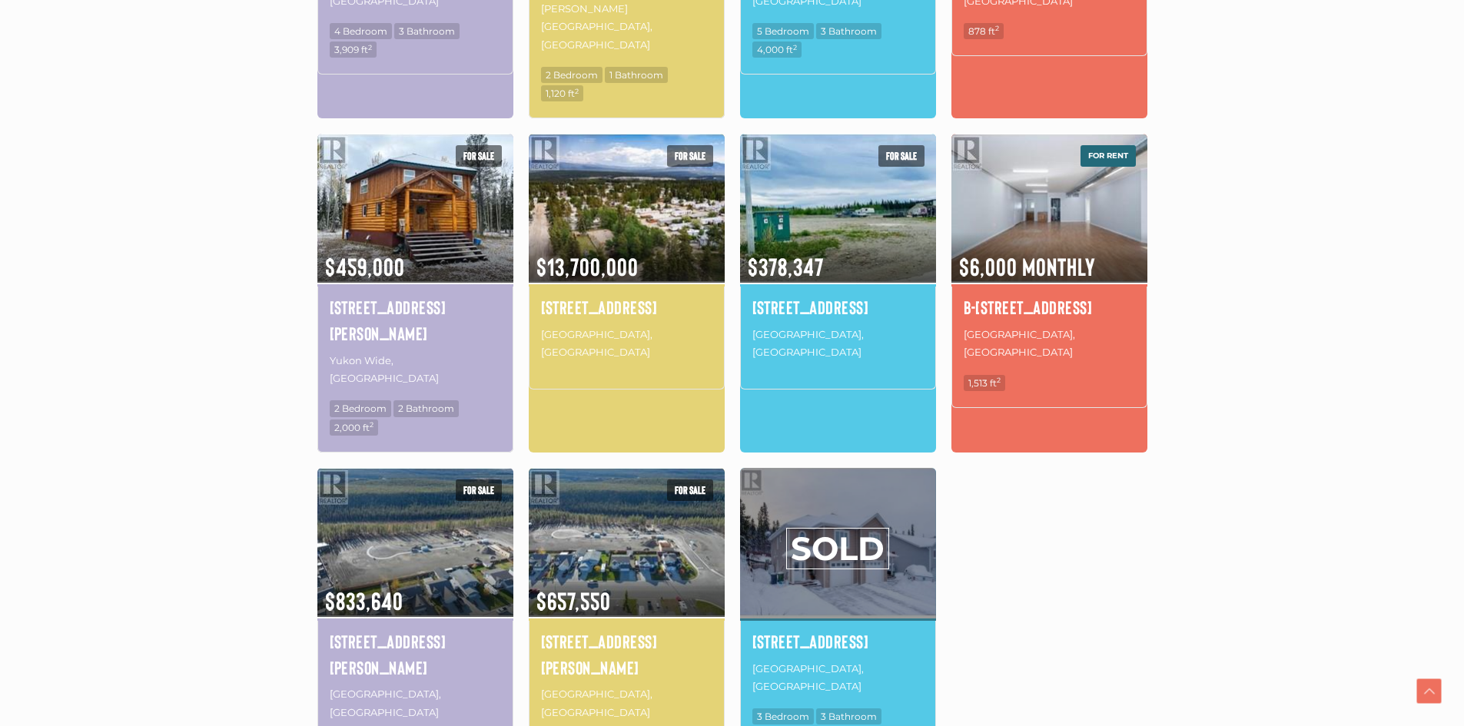
scroll to position [1768, 0]
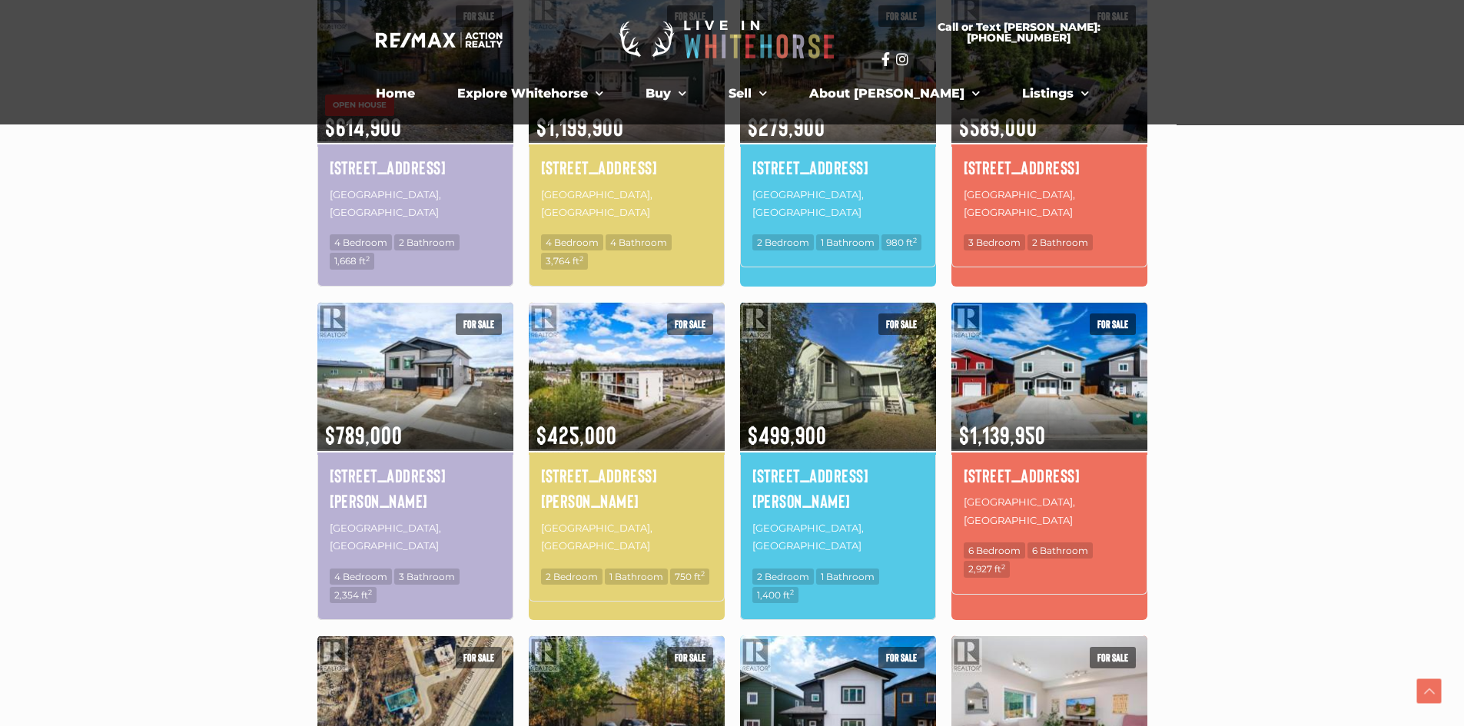
scroll to position [1356, 0]
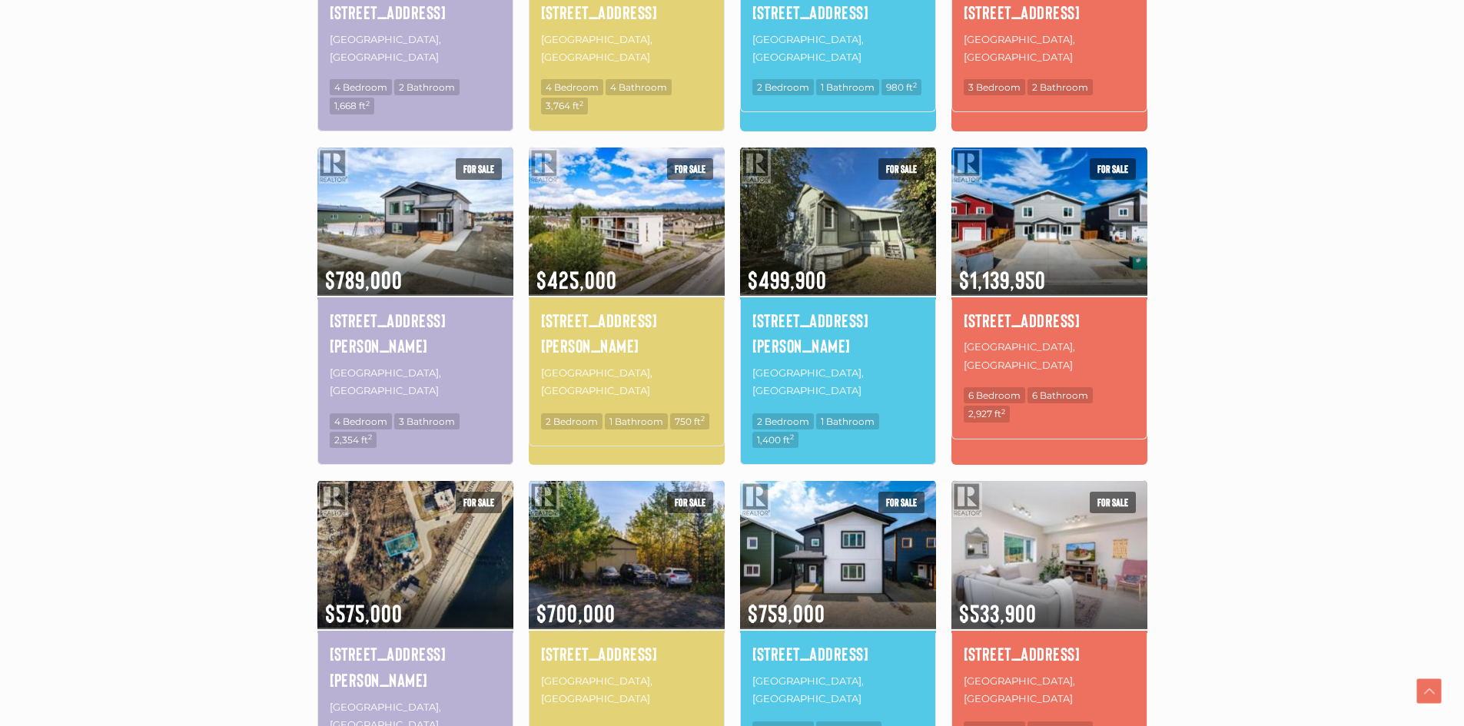
scroll to position [1768, 0]
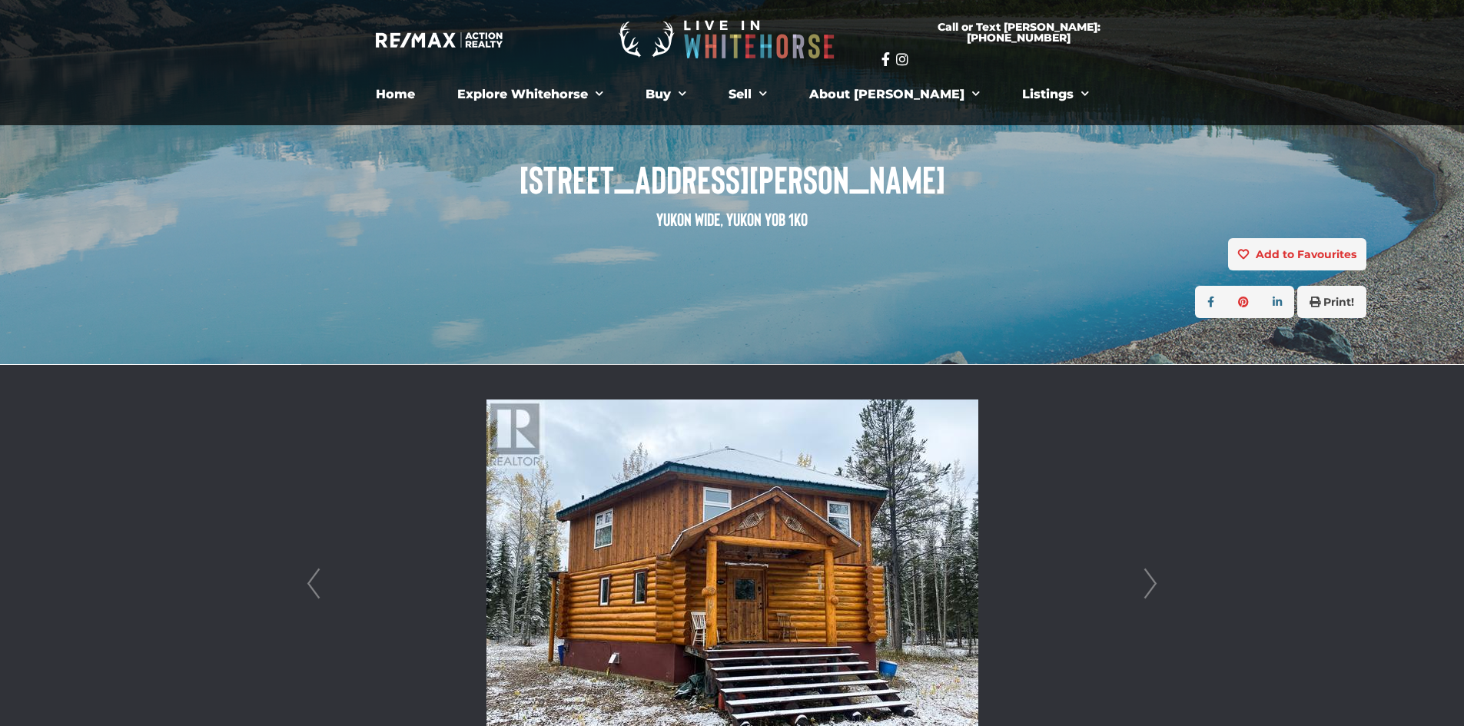
scroll to position [615, 0]
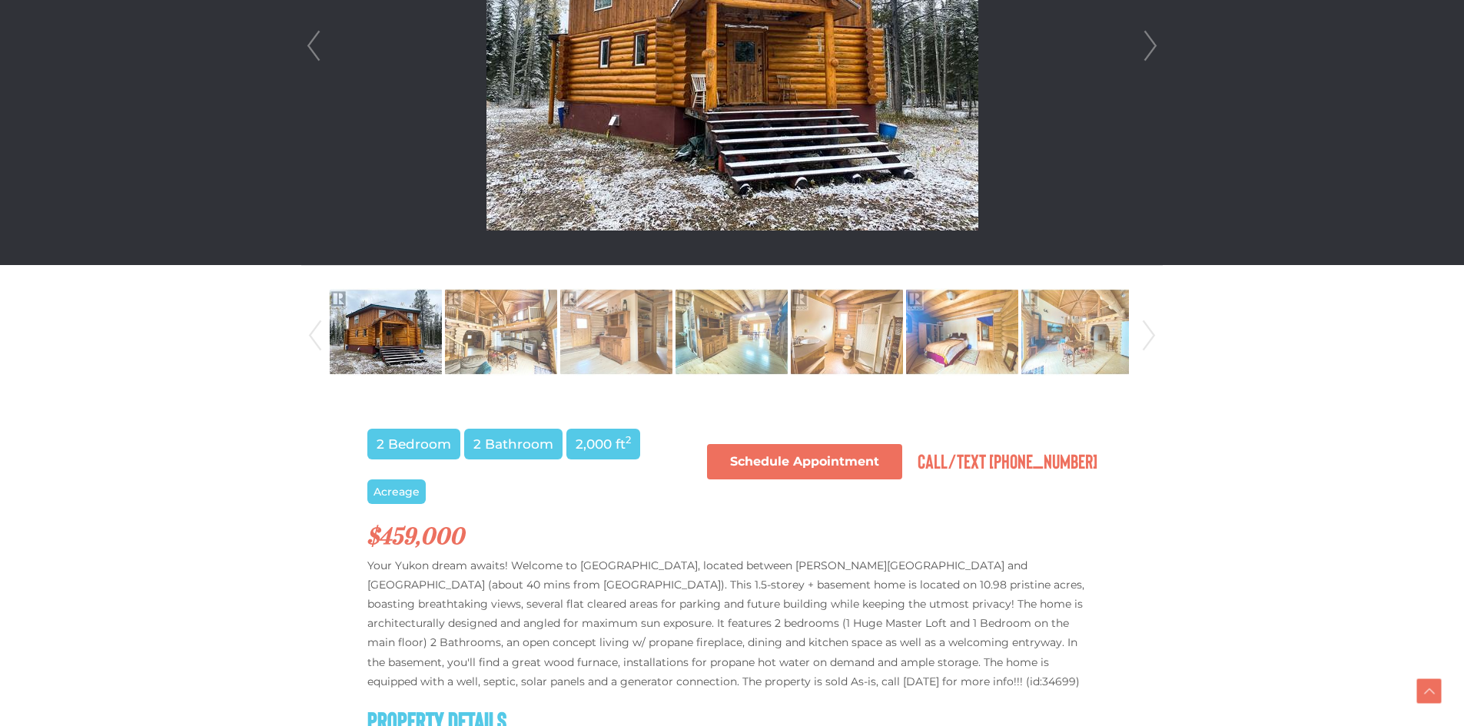
click at [1153, 337] on link "Next" at bounding box center [1148, 336] width 23 height 105
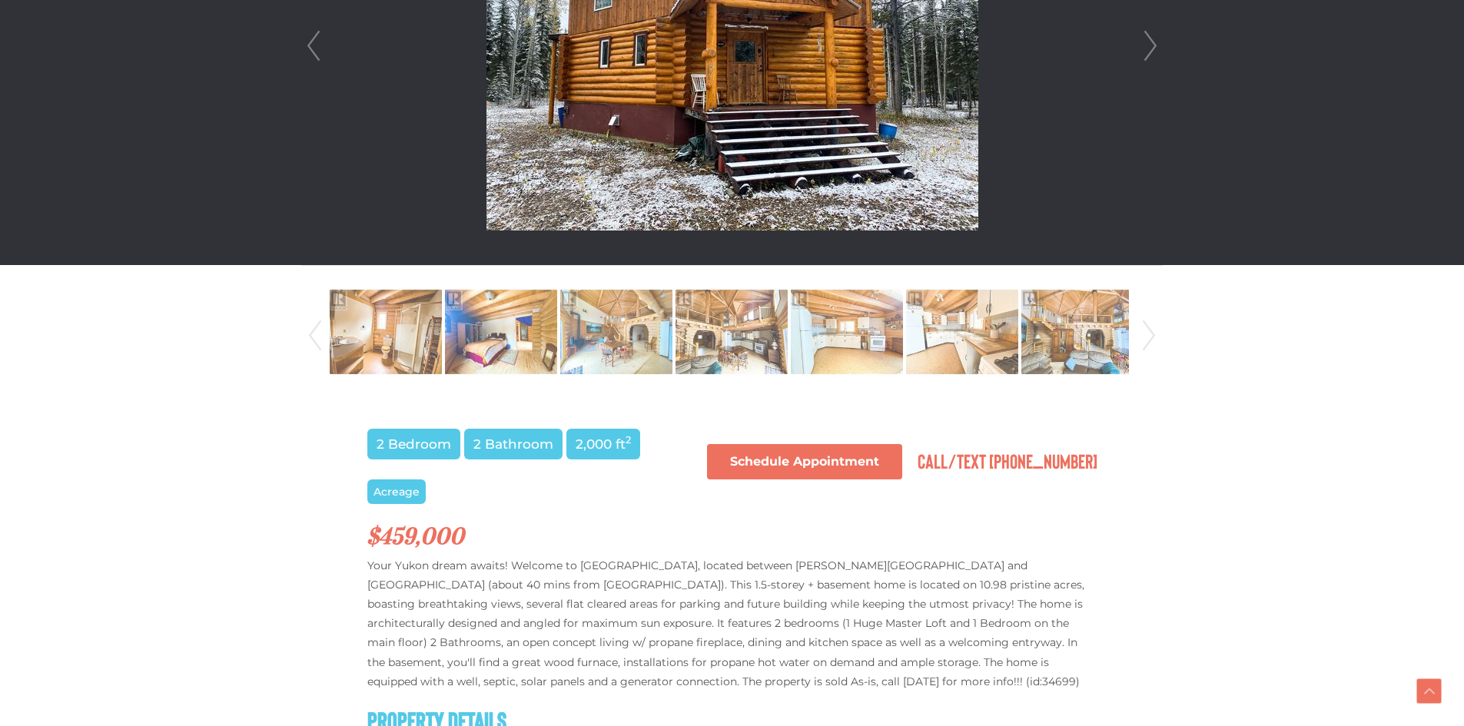
click at [1153, 337] on link "Next" at bounding box center [1148, 336] width 23 height 105
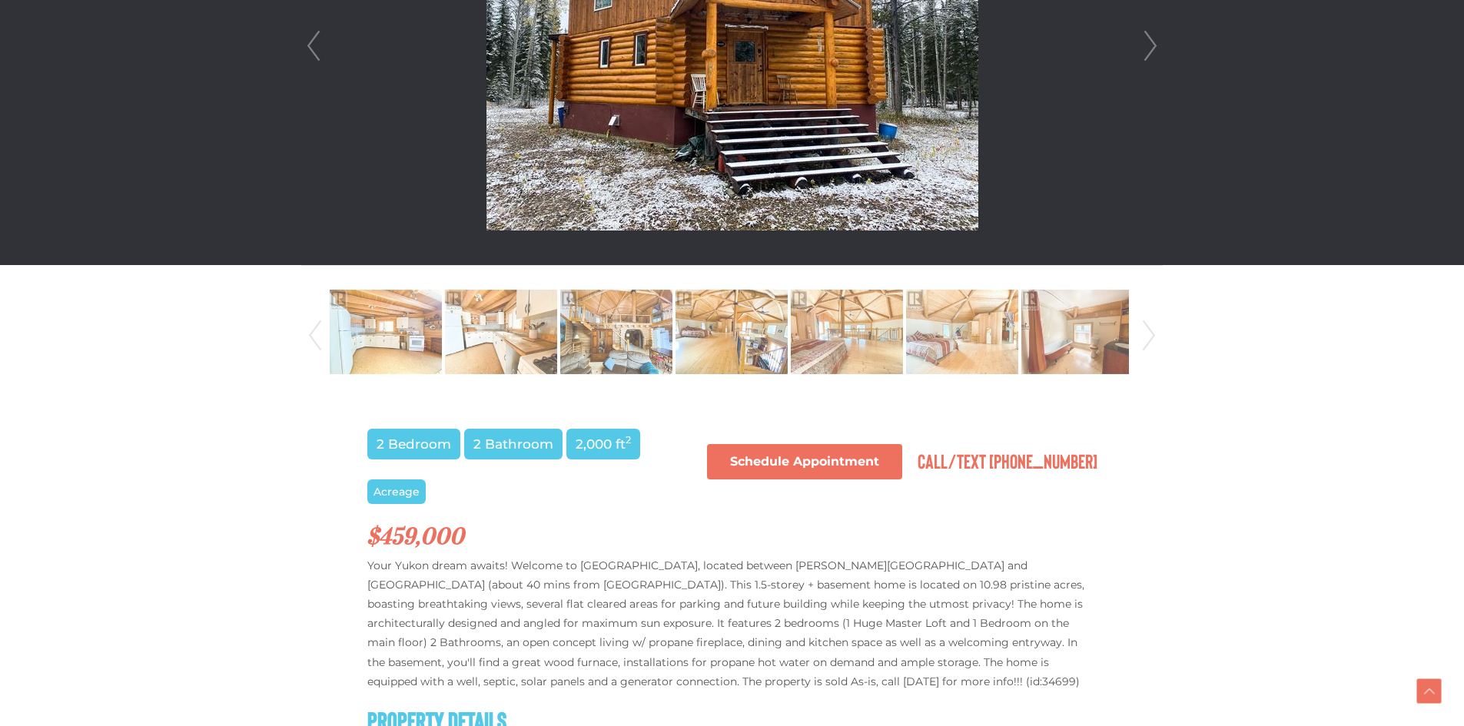
click at [1153, 337] on link "Next" at bounding box center [1148, 336] width 23 height 105
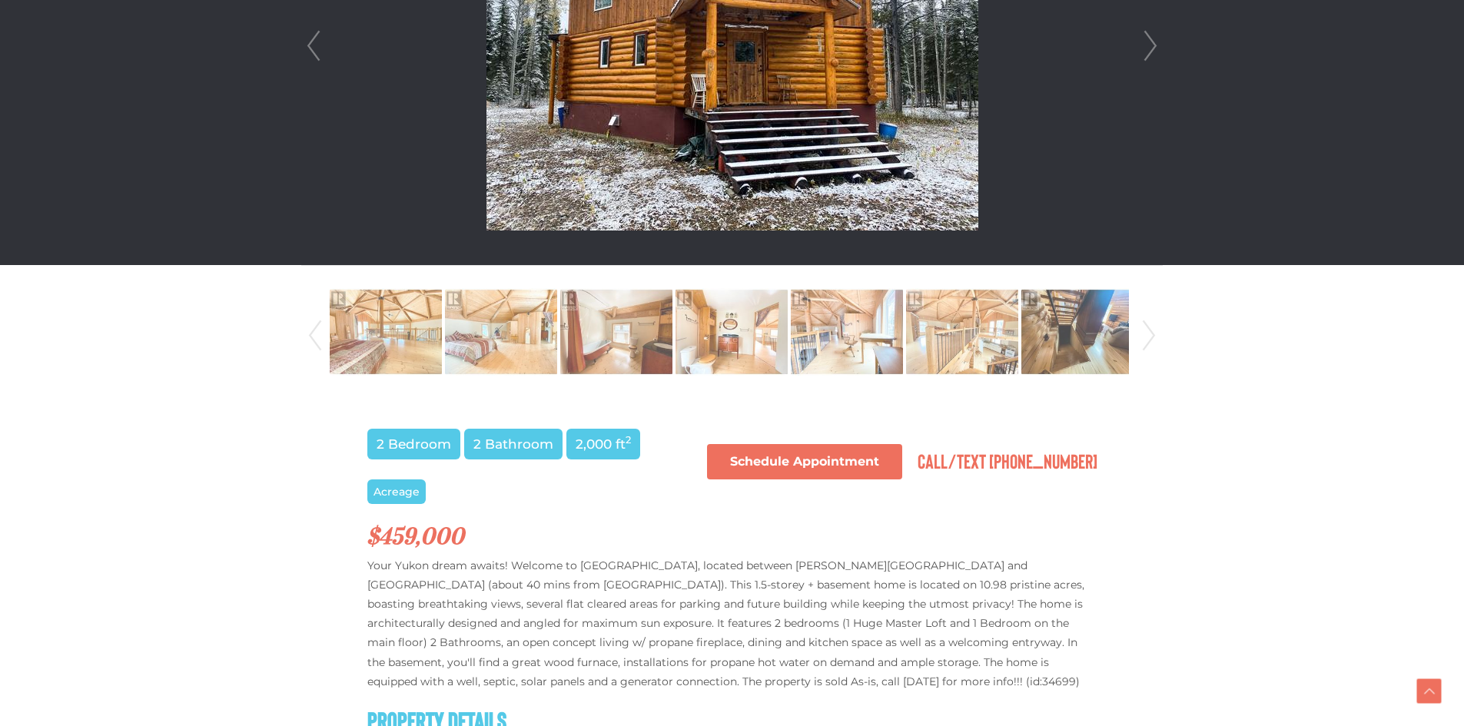
click at [1153, 337] on link "Next" at bounding box center [1148, 336] width 23 height 105
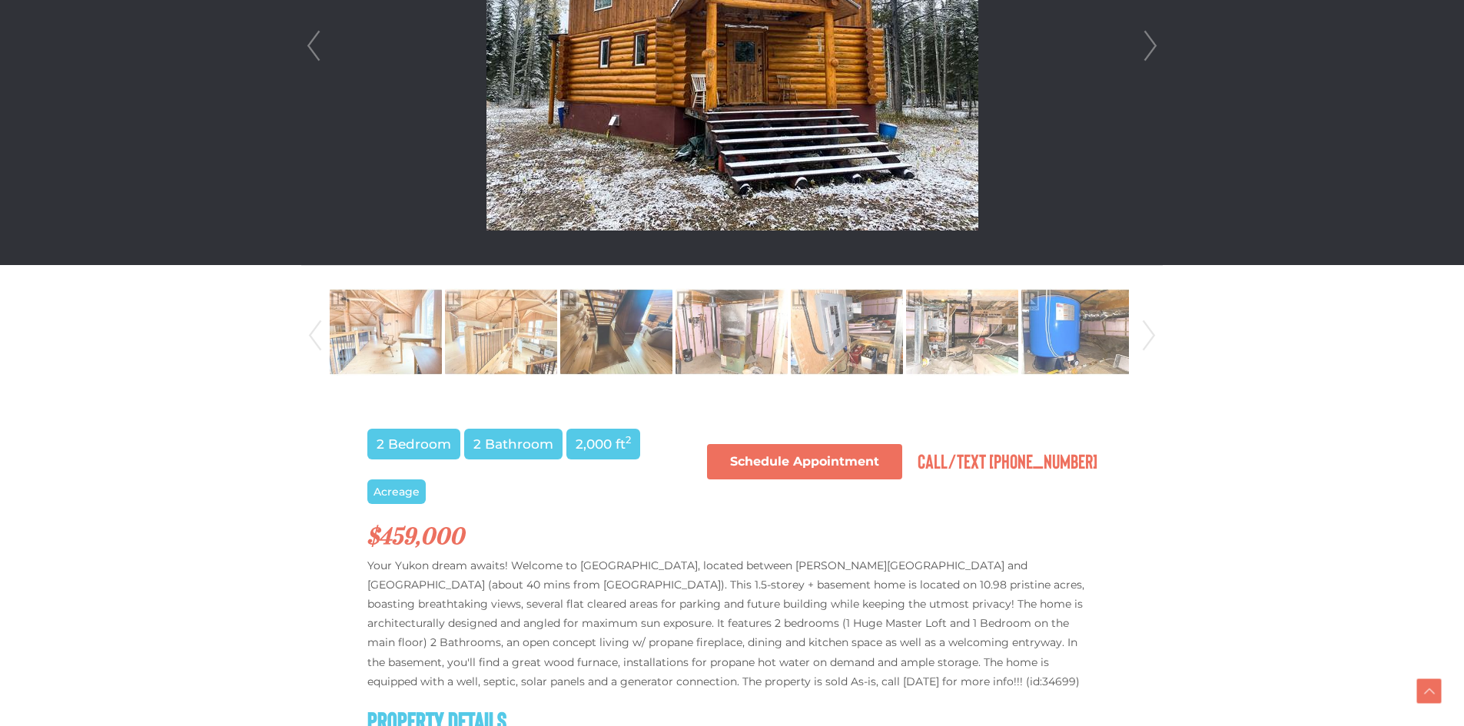
click at [1153, 337] on link "Next" at bounding box center [1148, 336] width 23 height 105
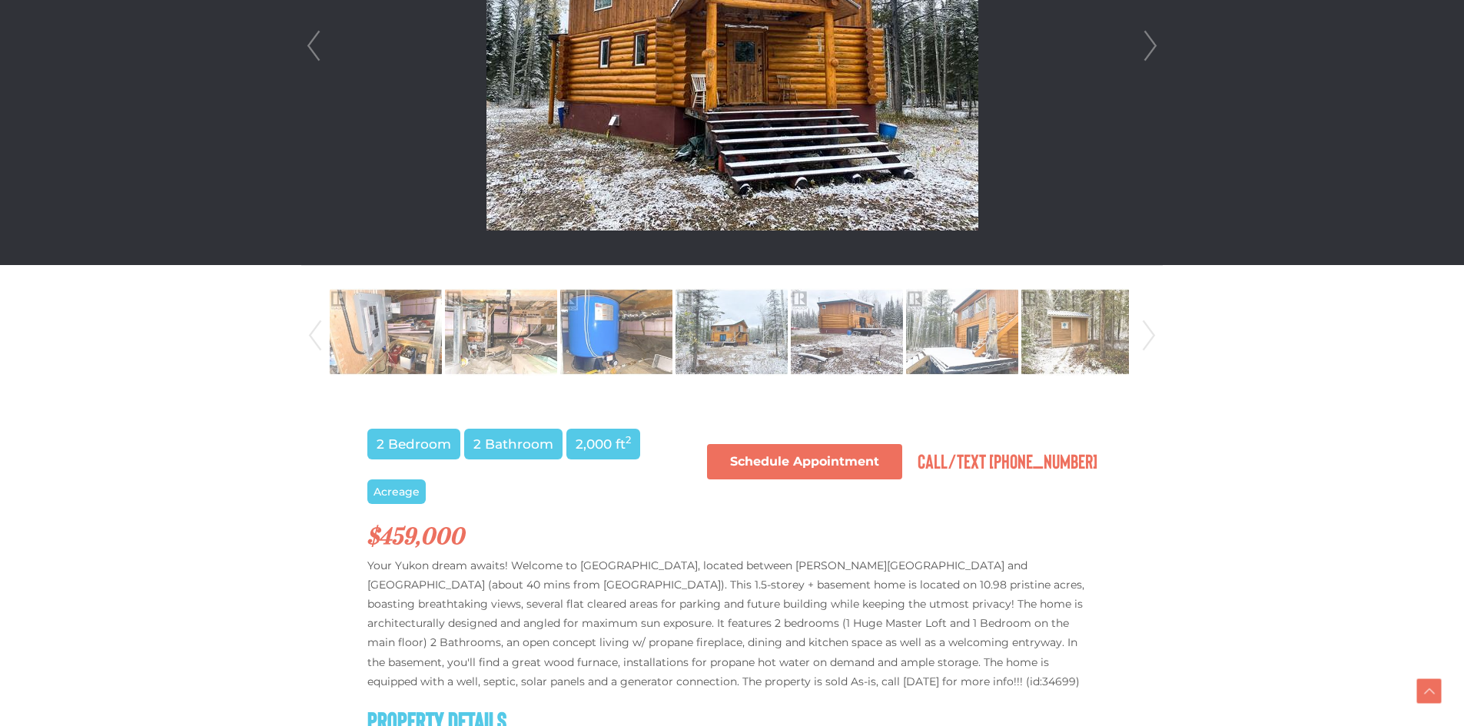
click at [1153, 337] on link "Next" at bounding box center [1148, 336] width 23 height 105
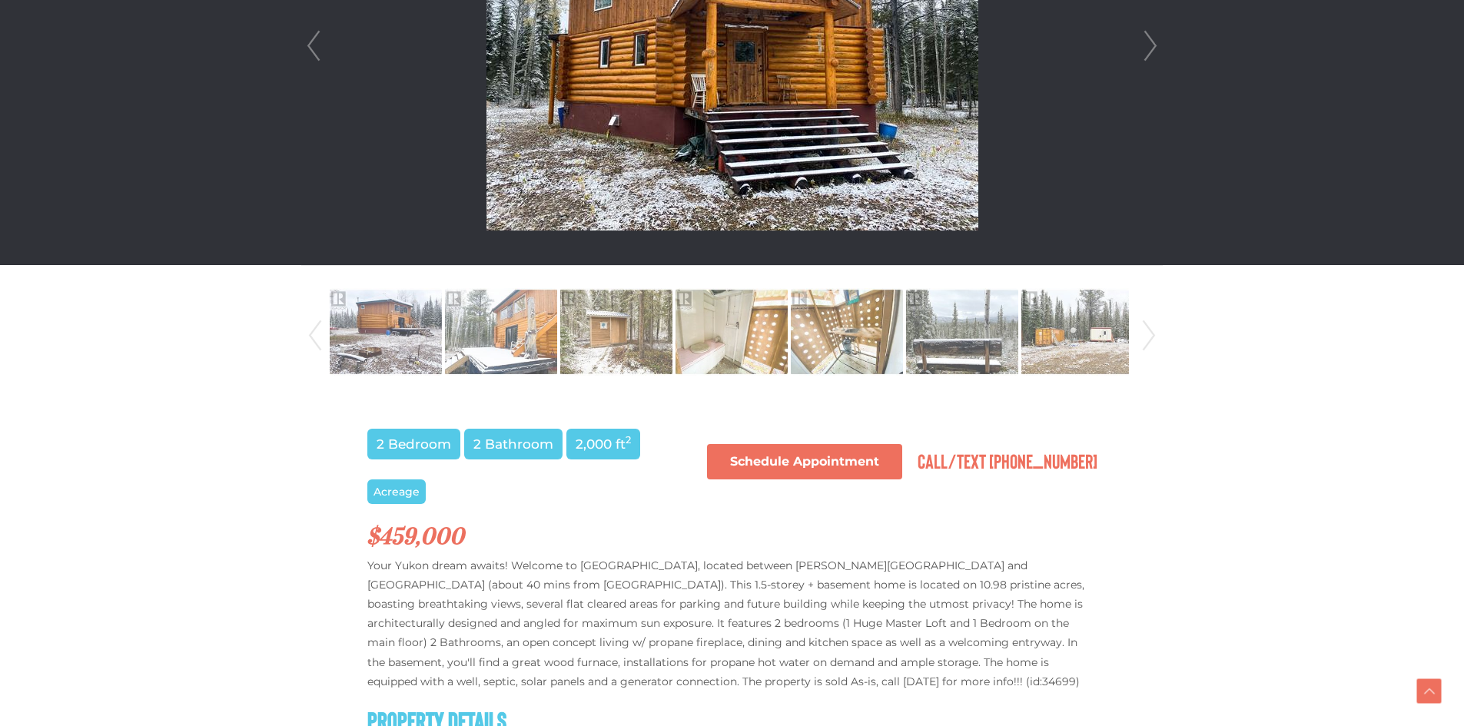
click at [1153, 337] on link "Next" at bounding box center [1148, 336] width 23 height 105
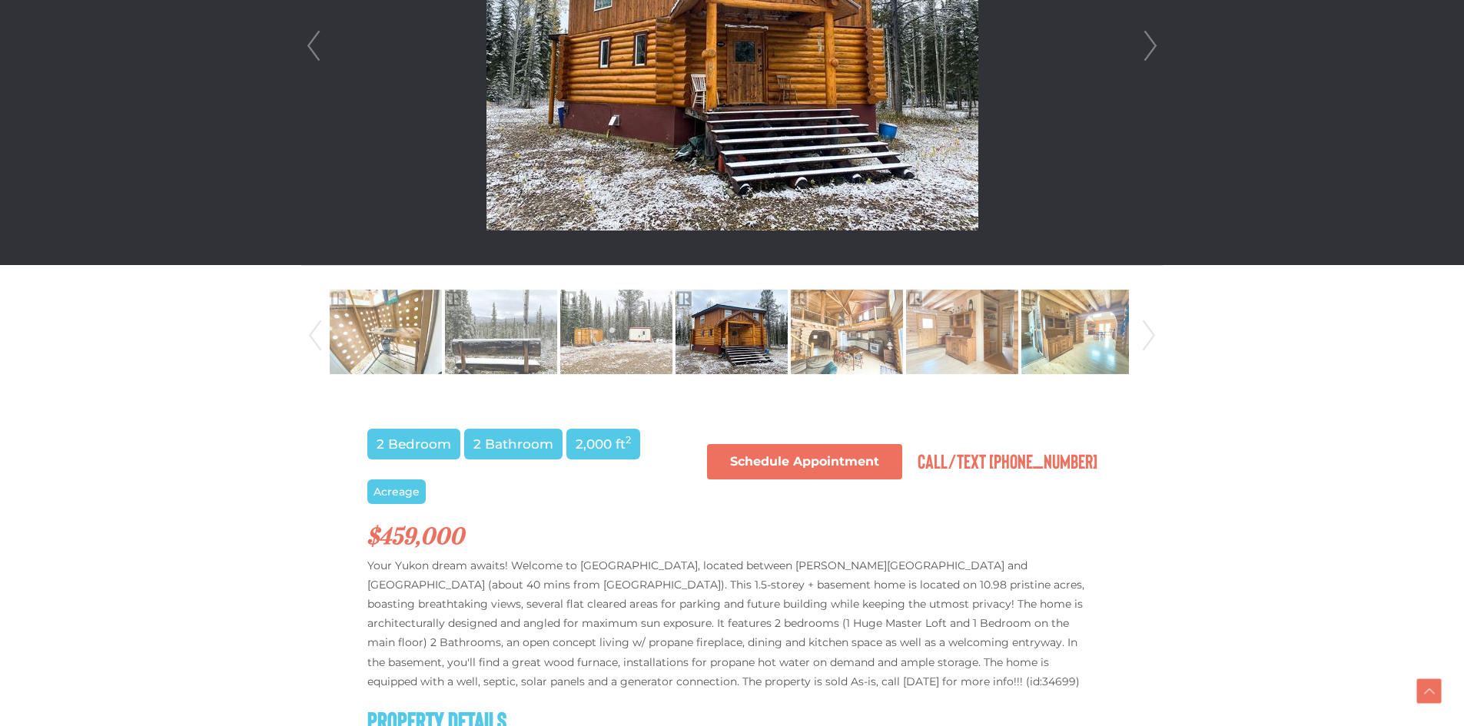
click at [1153, 337] on link "Next" at bounding box center [1148, 336] width 23 height 105
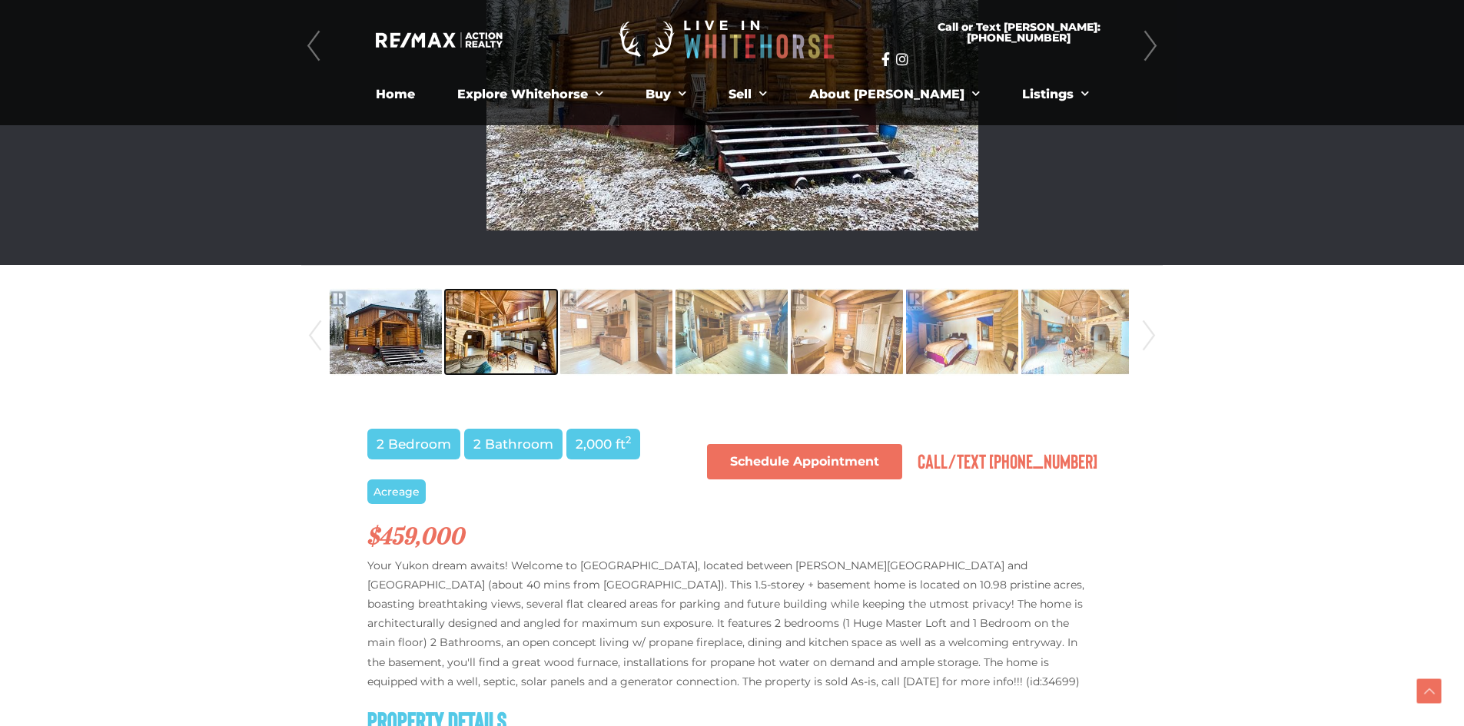
click at [499, 331] on img at bounding box center [501, 332] width 112 height 88
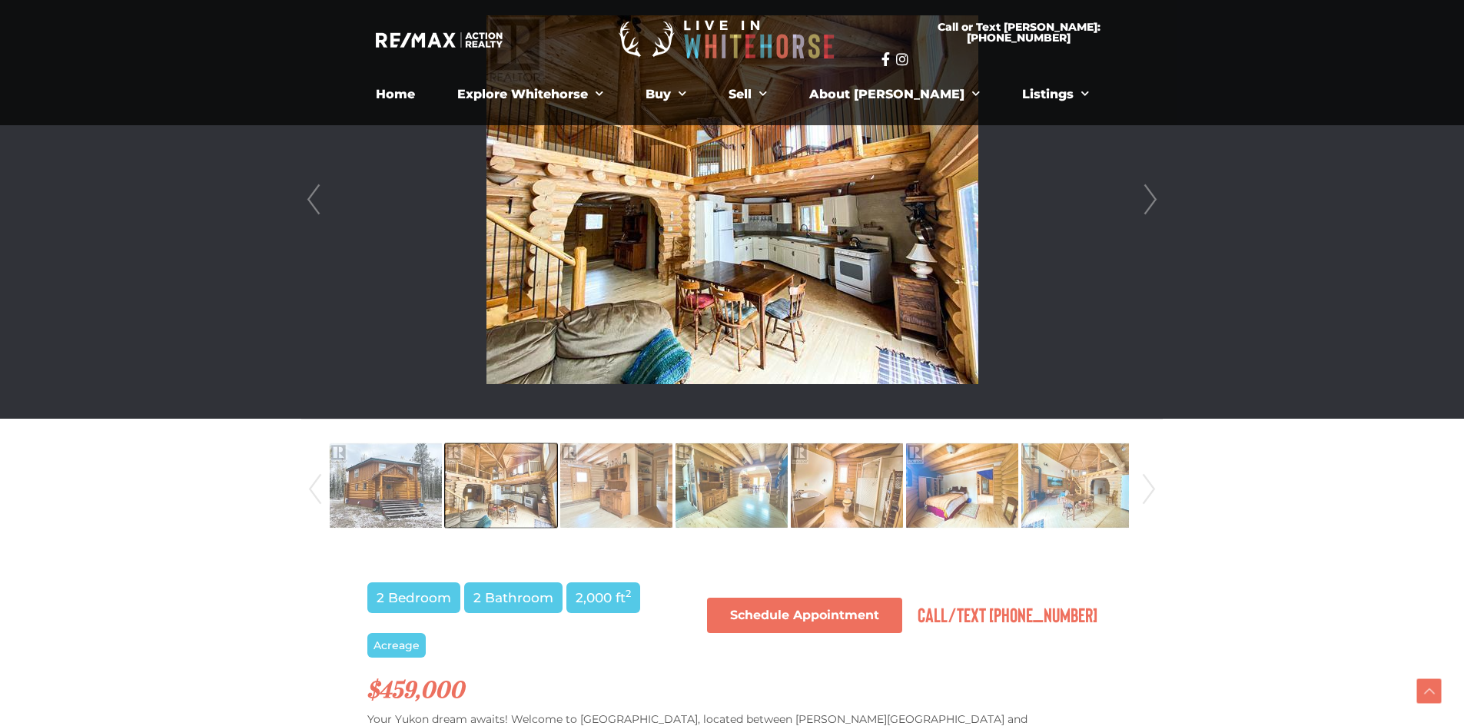
scroll to position [231, 0]
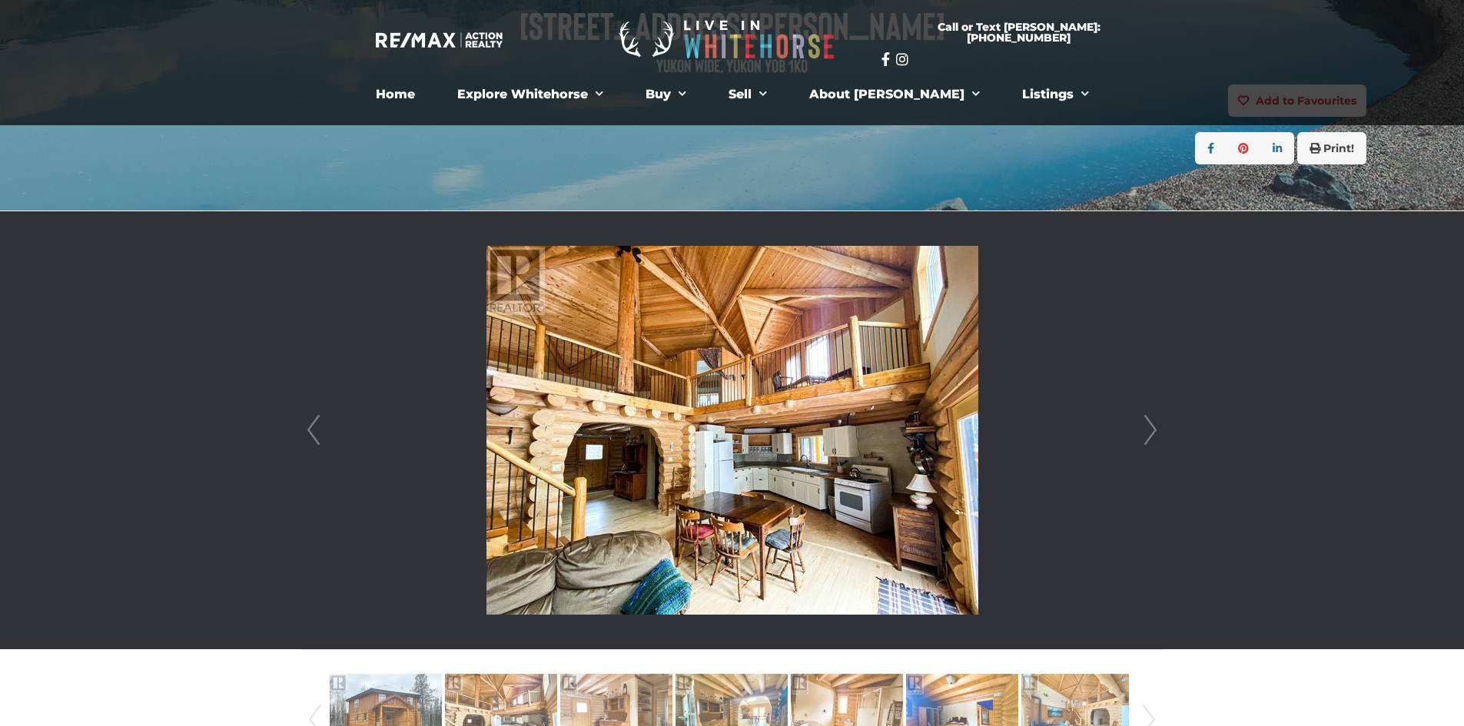
click at [1142, 439] on link "Next" at bounding box center [1150, 430] width 23 height 438
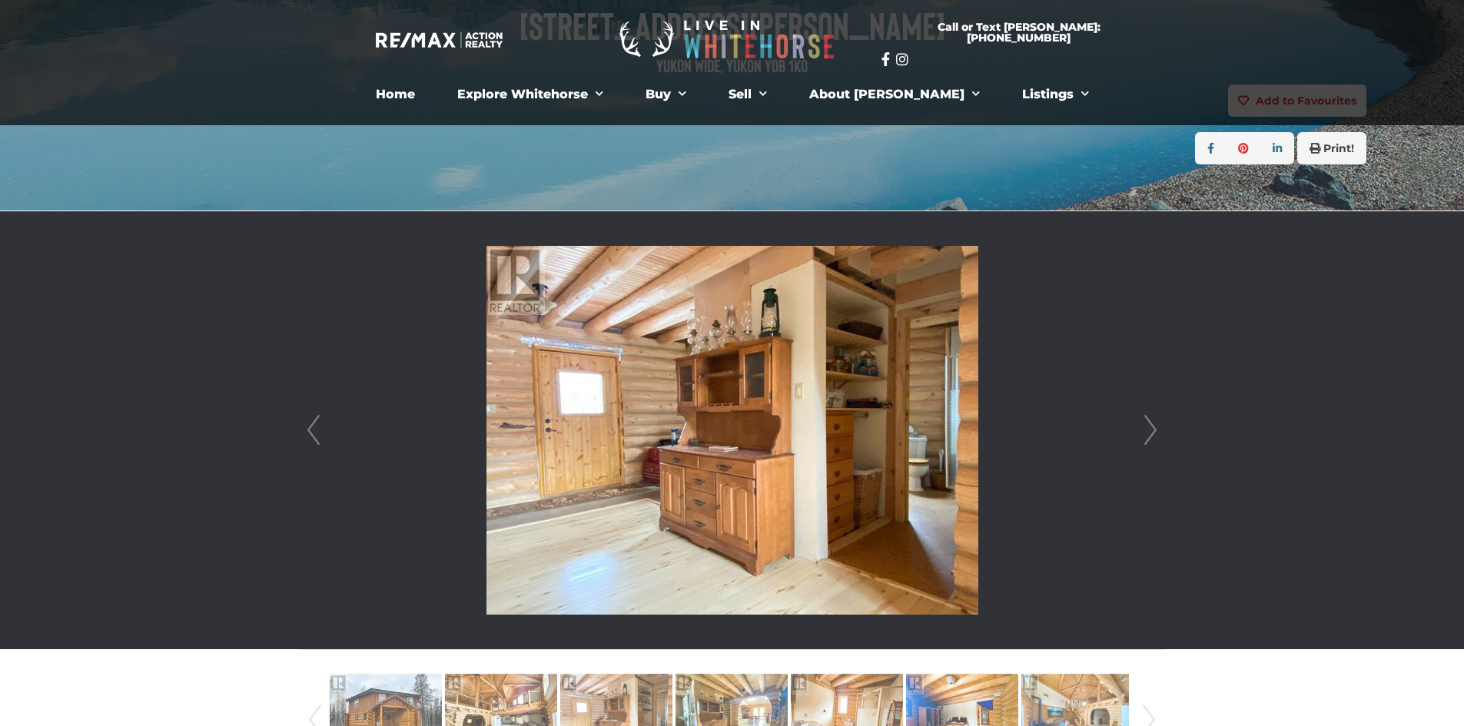
click at [1142, 439] on link "Next" at bounding box center [1150, 430] width 23 height 438
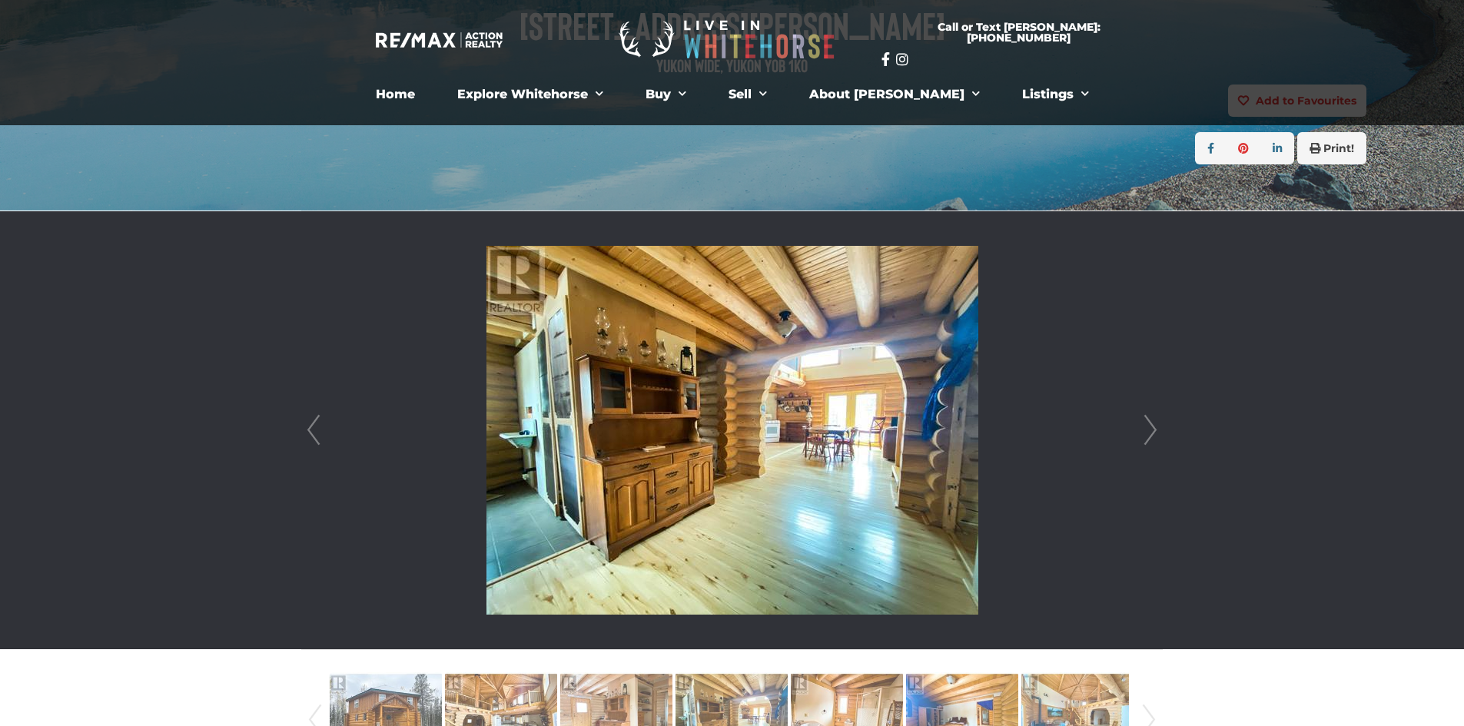
click at [1142, 439] on link "Next" at bounding box center [1150, 430] width 23 height 438
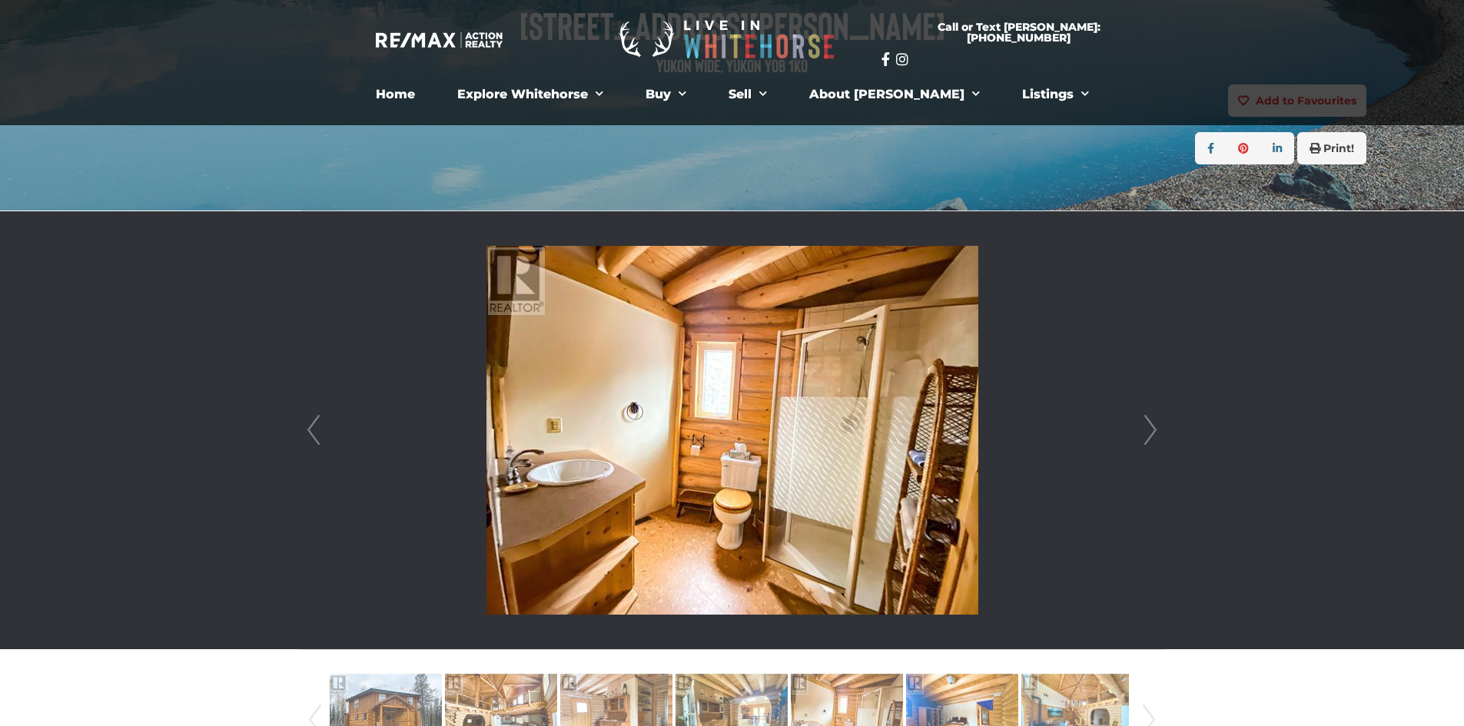
click at [1142, 439] on link "Next" at bounding box center [1150, 430] width 23 height 438
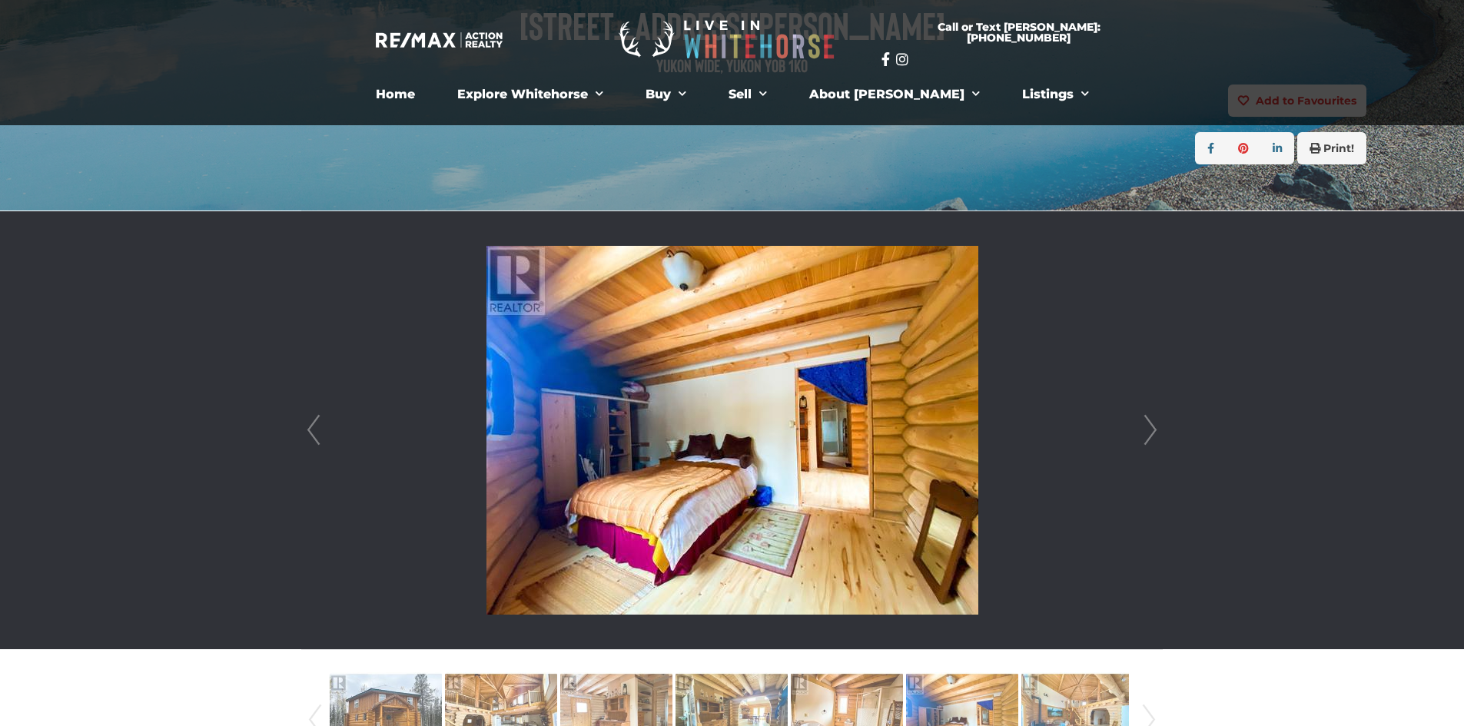
click at [1142, 439] on link "Next" at bounding box center [1150, 430] width 23 height 438
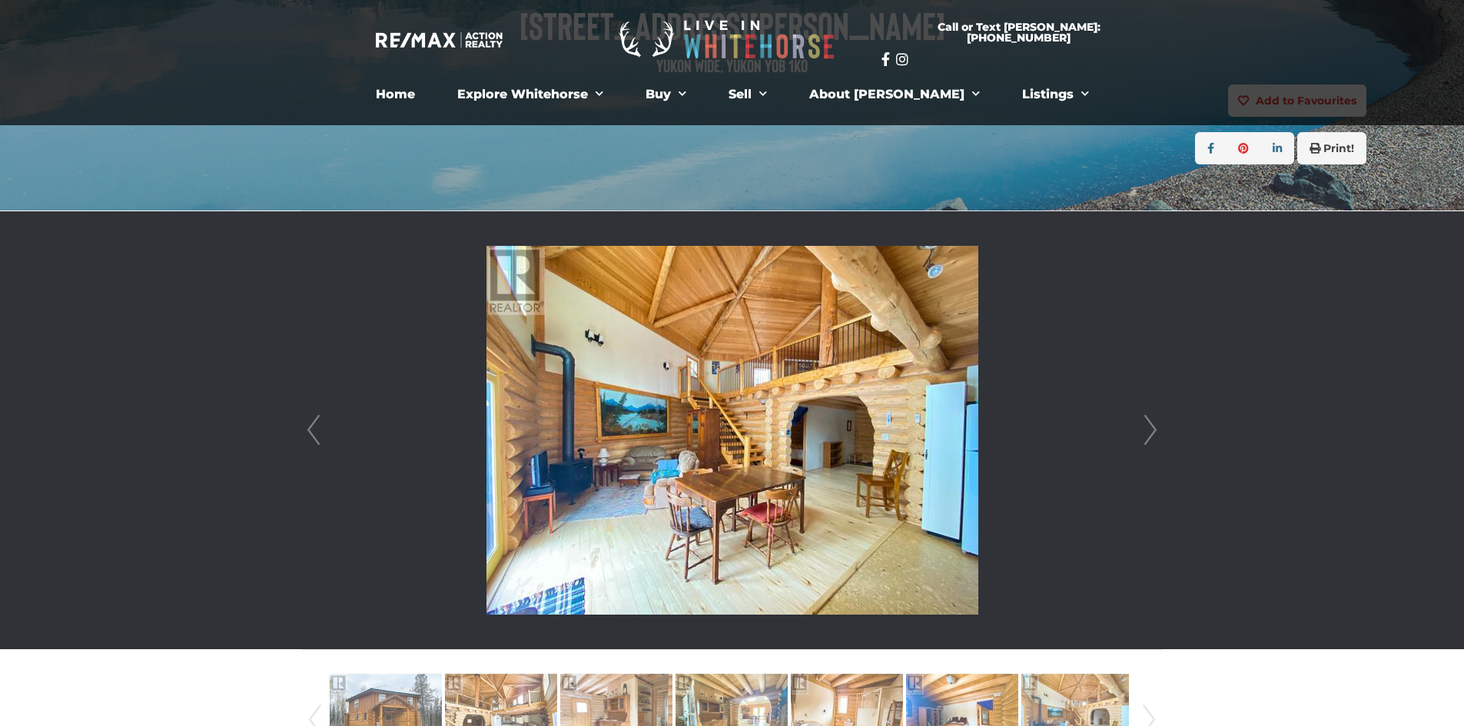
click at [1142, 439] on link "Next" at bounding box center [1150, 430] width 23 height 438
